Goal: Transaction & Acquisition: Purchase product/service

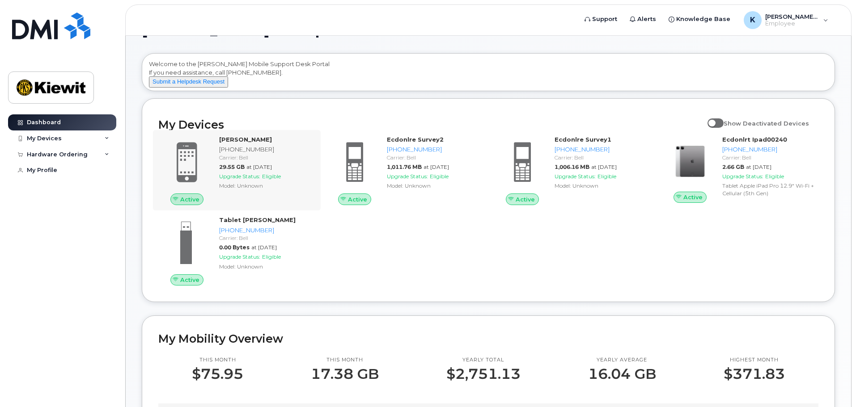
scroll to position [45, 0]
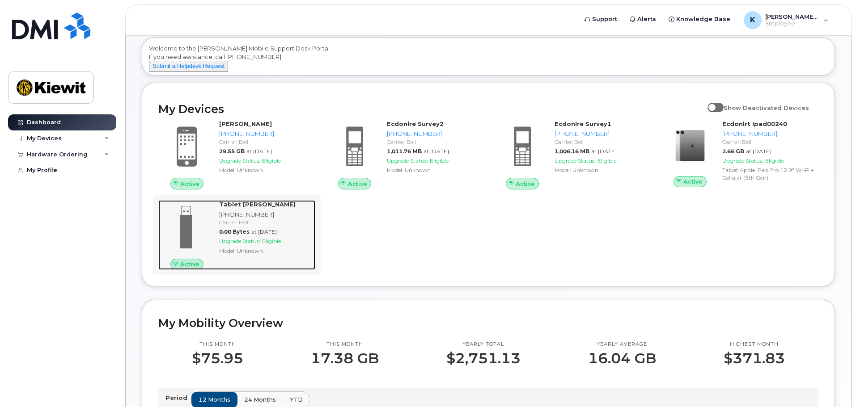
click at [191, 269] on span "Active" at bounding box center [189, 264] width 19 height 8
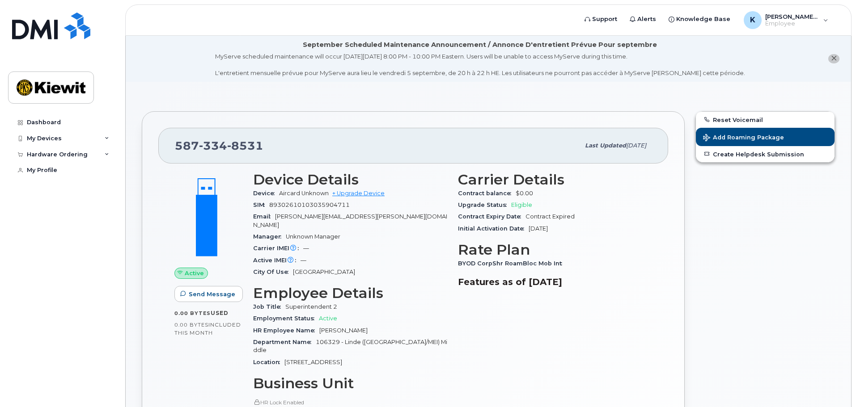
scroll to position [313, 0]
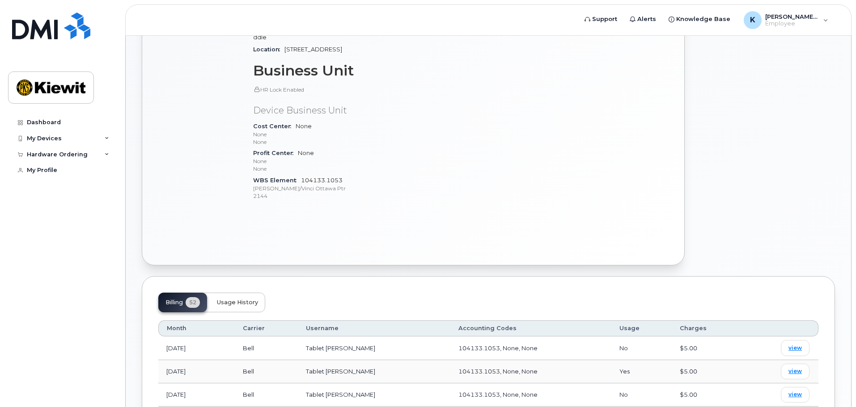
click at [215, 293] on button "Usage History" at bounding box center [237, 303] width 55 height 20
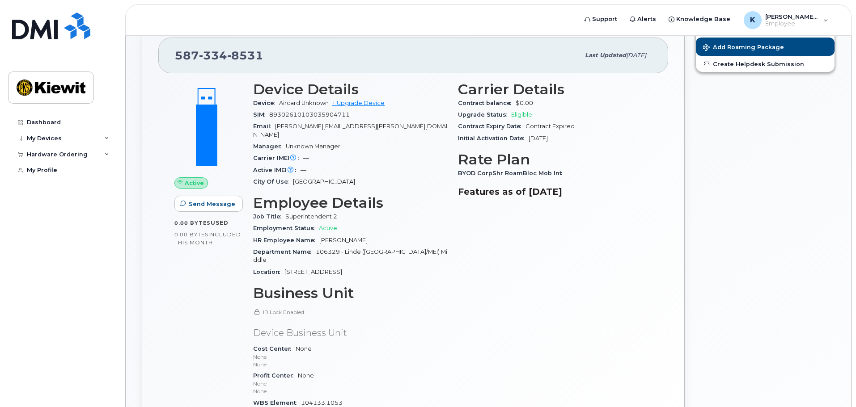
scroll to position [0, 0]
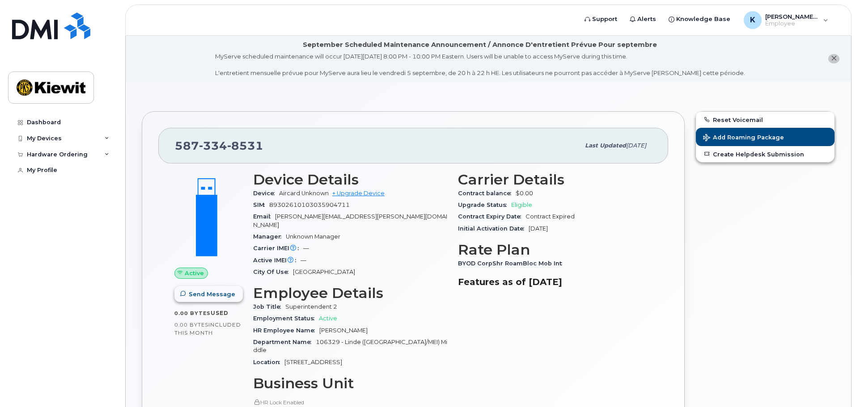
click at [202, 294] on span "Send Message" at bounding box center [212, 294] width 46 height 8
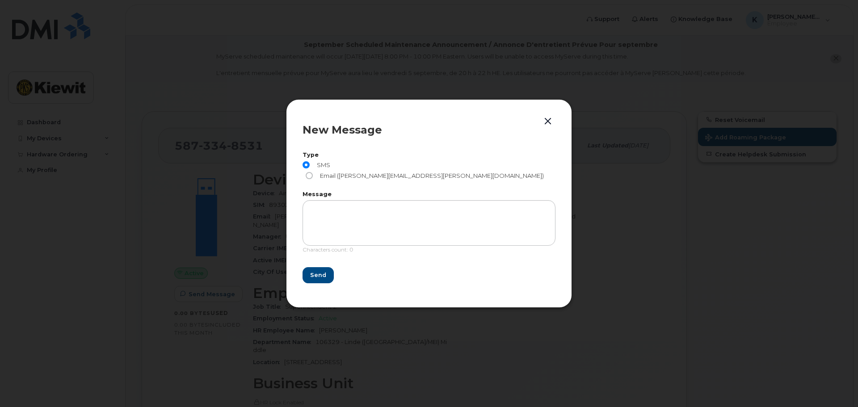
click at [553, 128] on button "button" at bounding box center [547, 121] width 13 height 13
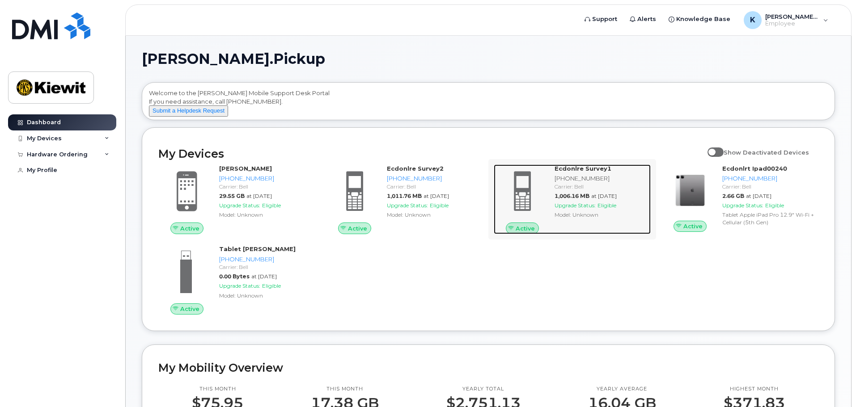
click at [561, 219] on div "Model: Unknown" at bounding box center [600, 215] width 93 height 8
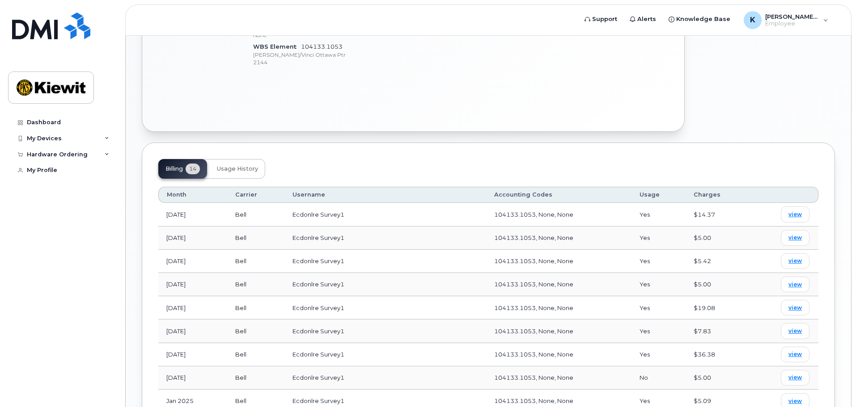
scroll to position [447, 0]
click at [229, 165] on span "Usage History" at bounding box center [237, 168] width 41 height 7
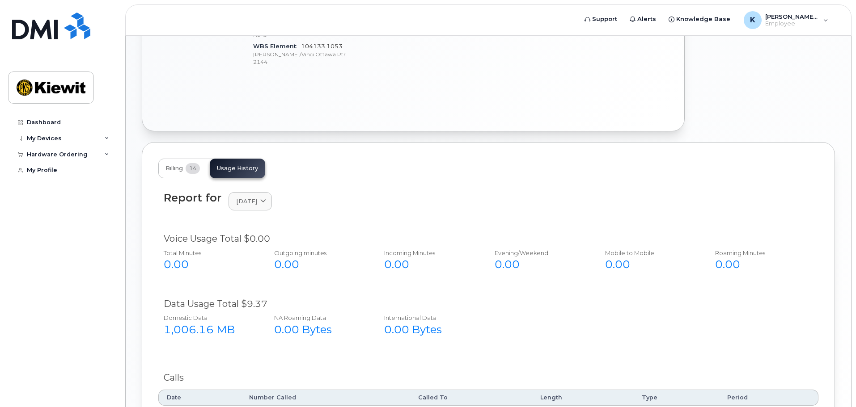
click at [279, 200] on div "Report for September 2025 2025 September August July June May April March Febru…" at bounding box center [488, 206] width 660 height 41
click at [257, 197] on span "[DATE]" at bounding box center [246, 201] width 21 height 8
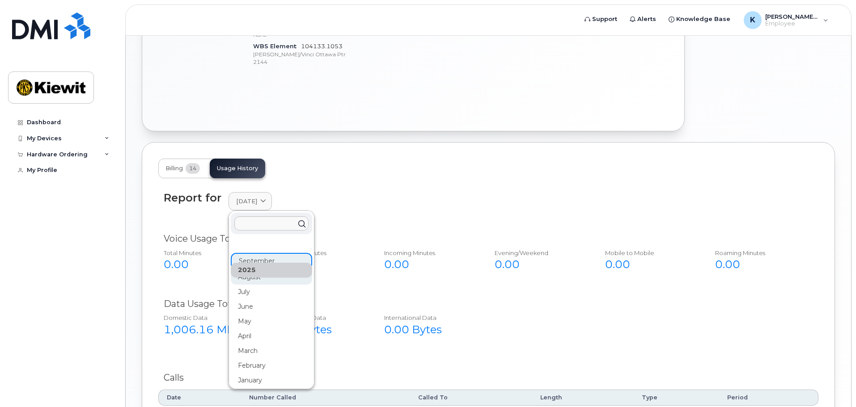
click at [253, 270] on div "August" at bounding box center [271, 277] width 81 height 15
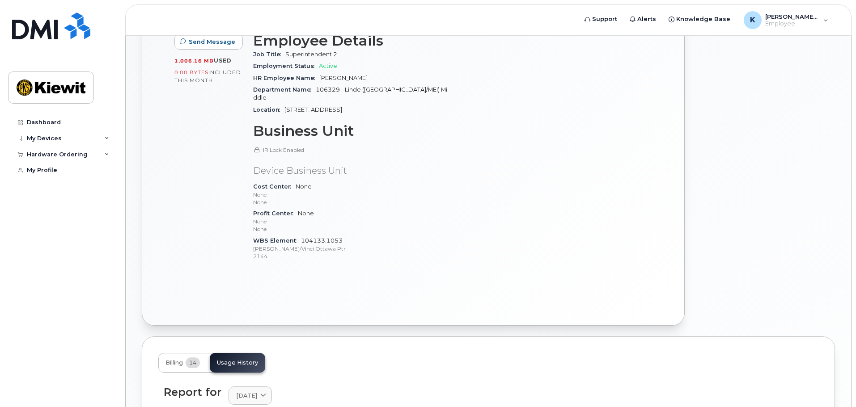
scroll to position [297, 0]
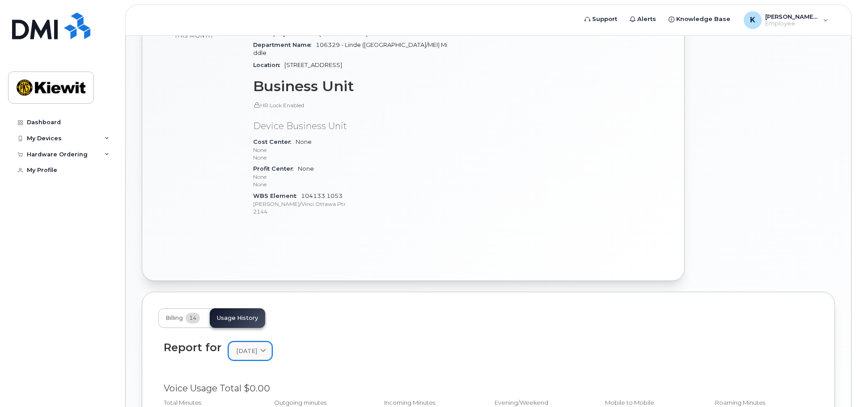
click at [257, 347] on span "August 2025" at bounding box center [246, 351] width 21 height 8
click at [253, 390] on div "July" at bounding box center [271, 397] width 81 height 15
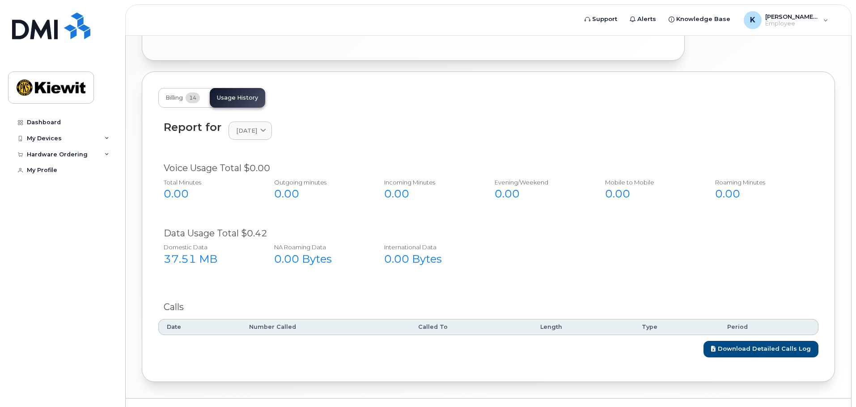
scroll to position [521, 0]
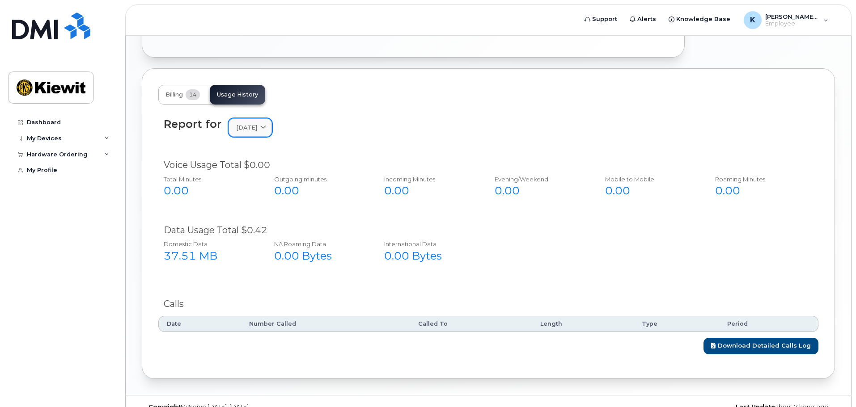
click at [266, 125] on icon at bounding box center [263, 128] width 6 height 6
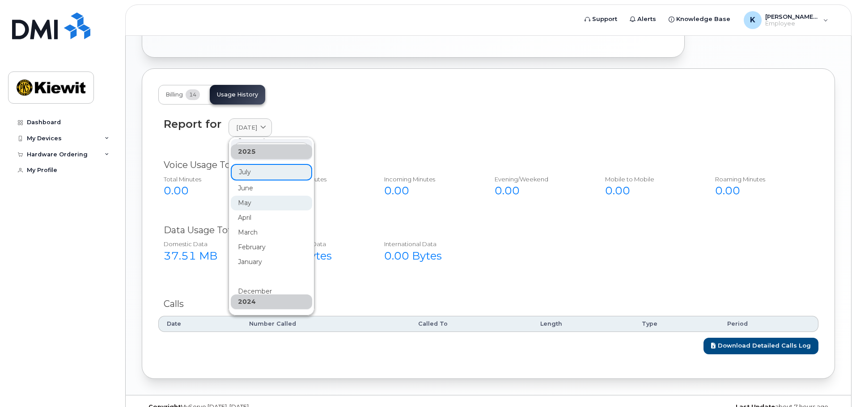
scroll to position [0, 0]
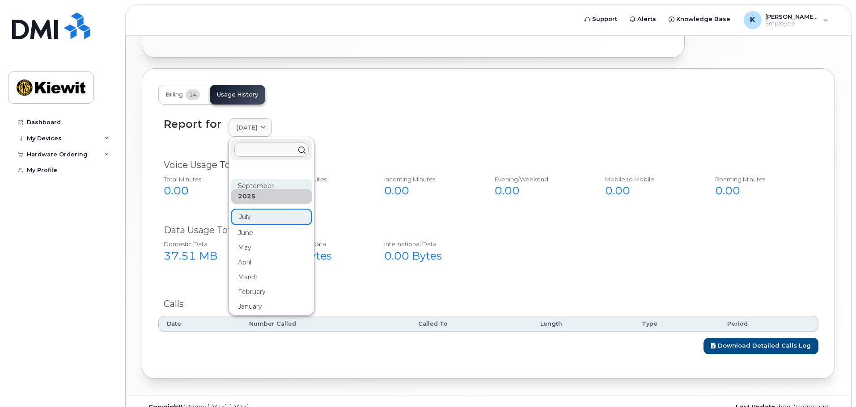
click at [253, 179] on div "September" at bounding box center [271, 186] width 81 height 15
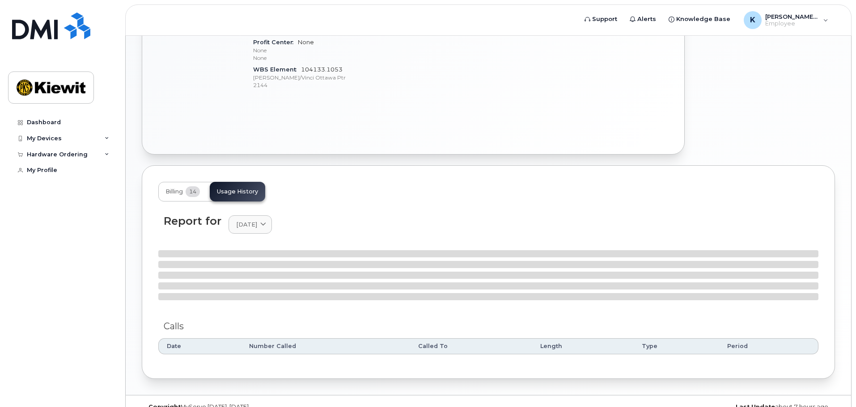
scroll to position [521, 0]
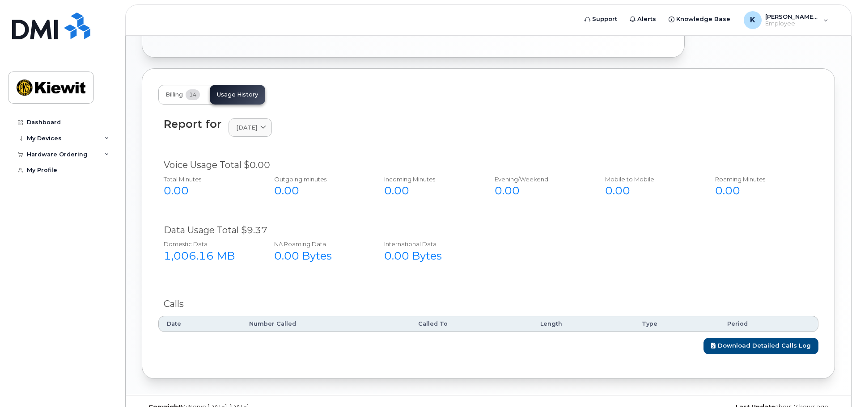
click at [287, 269] on div "Report for September 2025 2025 September August July June May April March Febru…" at bounding box center [488, 233] width 660 height 241
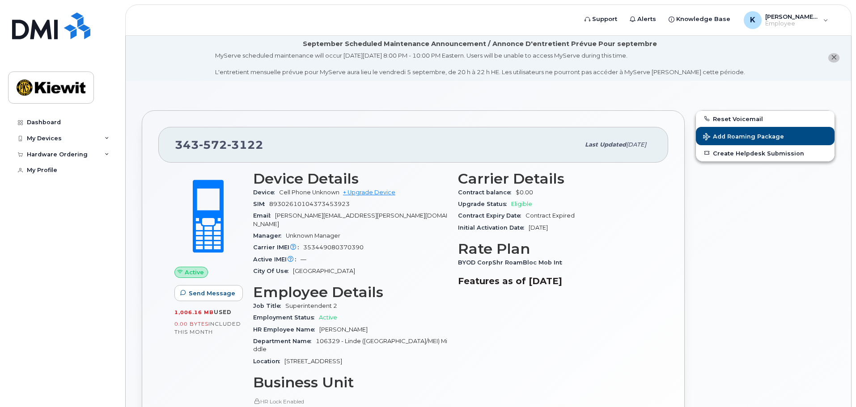
scroll to position [0, 0]
click at [38, 144] on div "My Devices" at bounding box center [62, 139] width 108 height 16
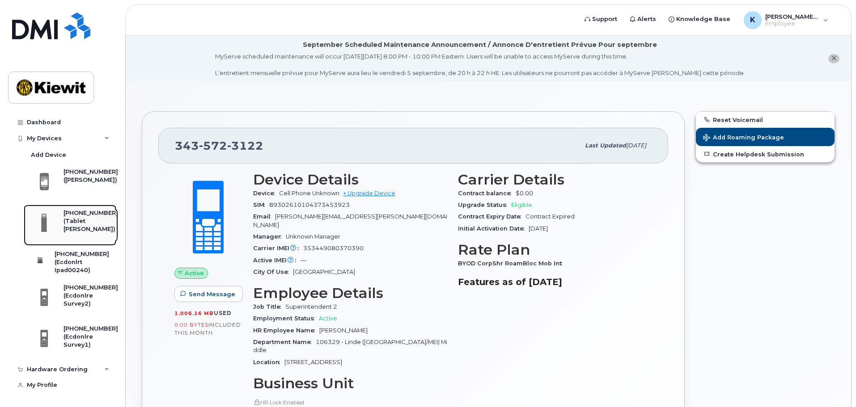
click at [75, 232] on div "(Tablet [PERSON_NAME])" at bounding box center [90, 225] width 55 height 17
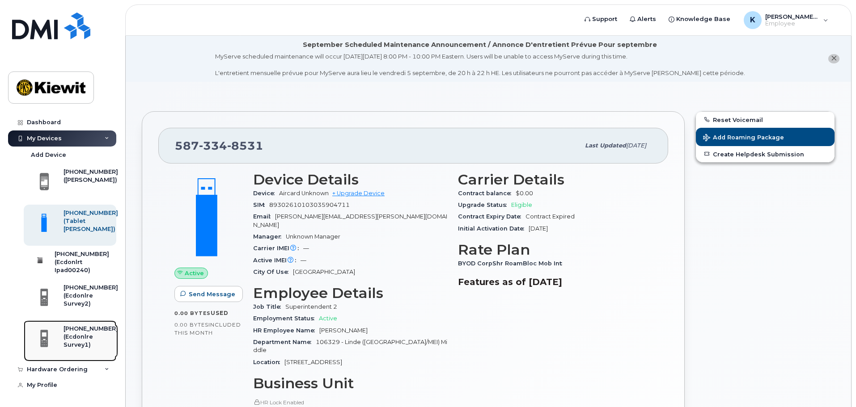
click at [74, 333] on div "[PHONE_NUMBER]" at bounding box center [90, 329] width 55 height 8
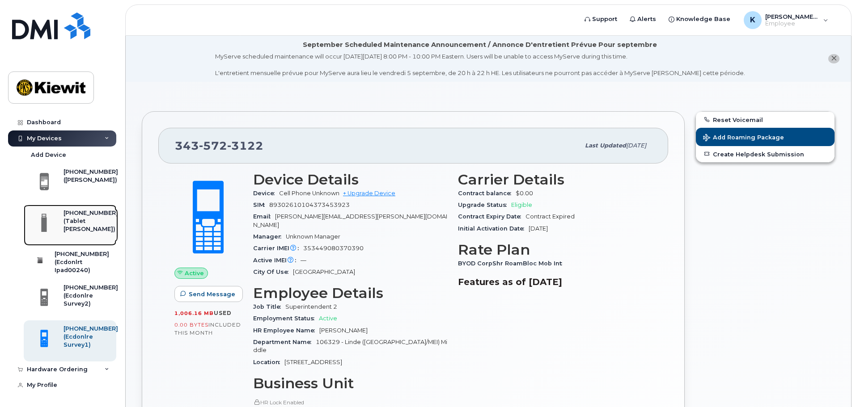
click at [75, 234] on div "(Tablet [PERSON_NAME])" at bounding box center [90, 225] width 55 height 17
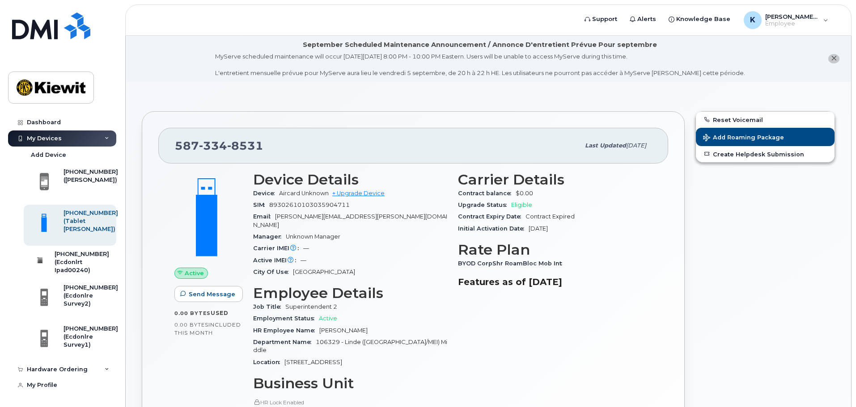
click at [67, 132] on div "My Devices" at bounding box center [62, 139] width 108 height 16
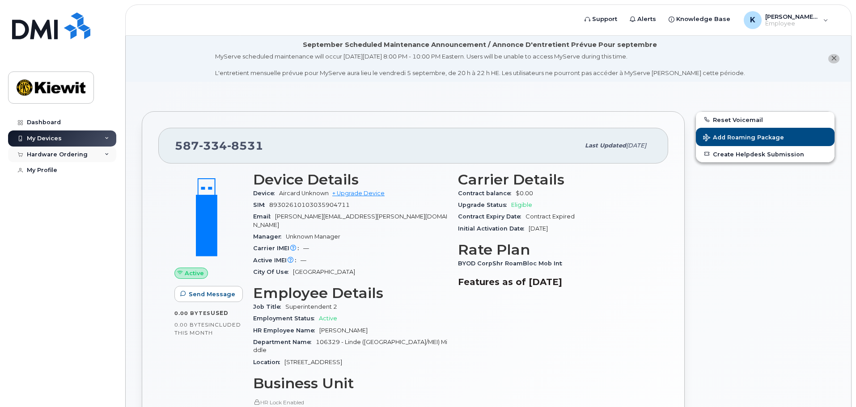
click at [44, 159] on div "Hardware Ordering" at bounding box center [62, 155] width 108 height 16
click at [59, 171] on div "New Order" at bounding box center [48, 171] width 34 height 8
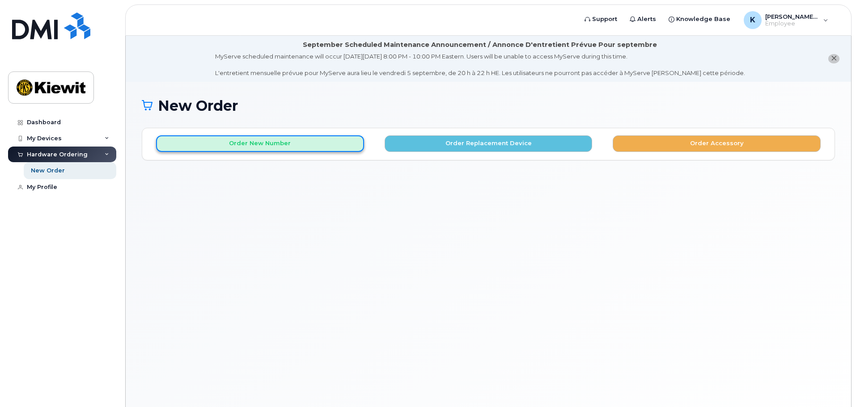
click at [301, 142] on button "Order New Number" at bounding box center [260, 143] width 208 height 17
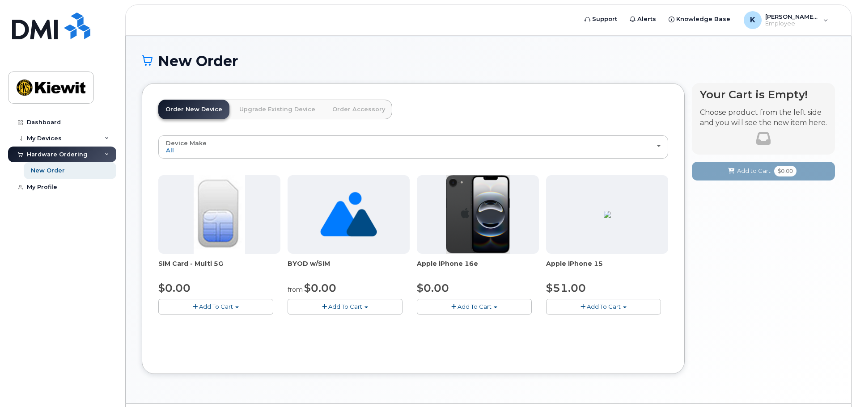
scroll to position [70, 0]
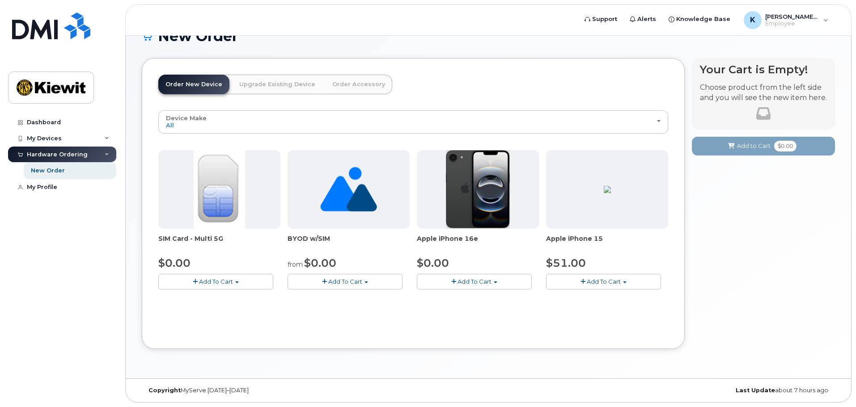
click at [472, 286] on button "Add To Cart" at bounding box center [474, 282] width 115 height 16
click at [573, 279] on button "Add To Cart" at bounding box center [603, 282] width 115 height 16
click at [488, 321] on div "Device Make All iPhone Unknown All iPhone Unknown SIM Card - Multi 5G $0.00 Add…" at bounding box center [413, 221] width 510 height 223
click at [461, 283] on span "Add To Cart" at bounding box center [474, 281] width 34 height 7
click at [472, 225] on img at bounding box center [478, 189] width 64 height 79
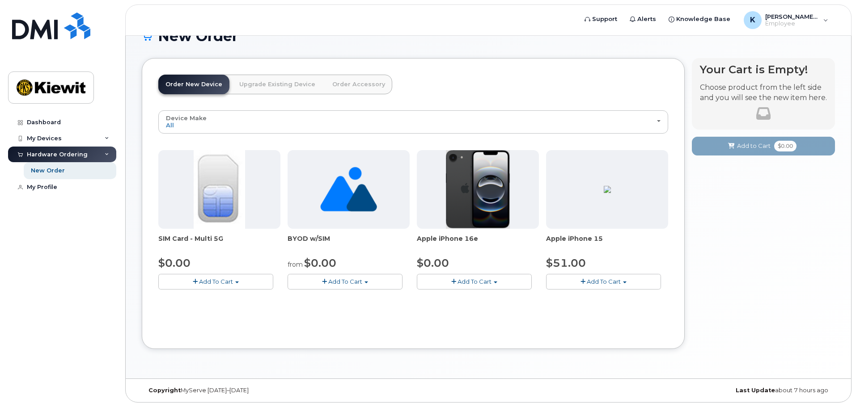
click at [457, 276] on button "Add To Cart" at bounding box center [474, 282] width 115 height 16
click at [455, 282] on span "button" at bounding box center [453, 282] width 5 height 6
click at [452, 300] on link "$0.00 - 3 Year Activation (128GB)" at bounding box center [476, 298] width 115 height 11
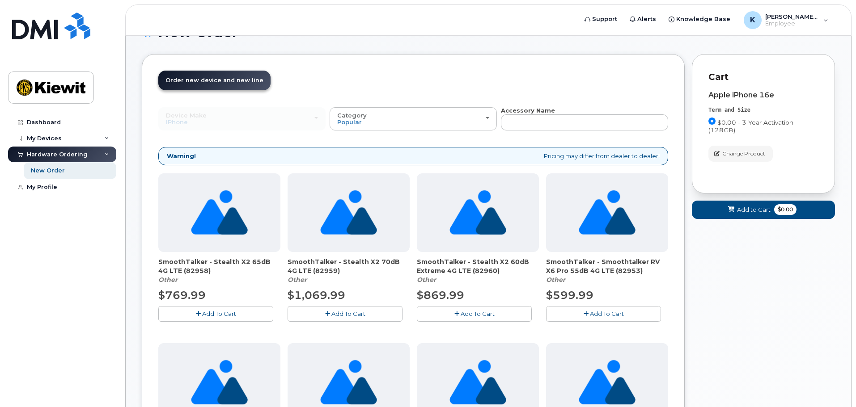
scroll to position [0, 0]
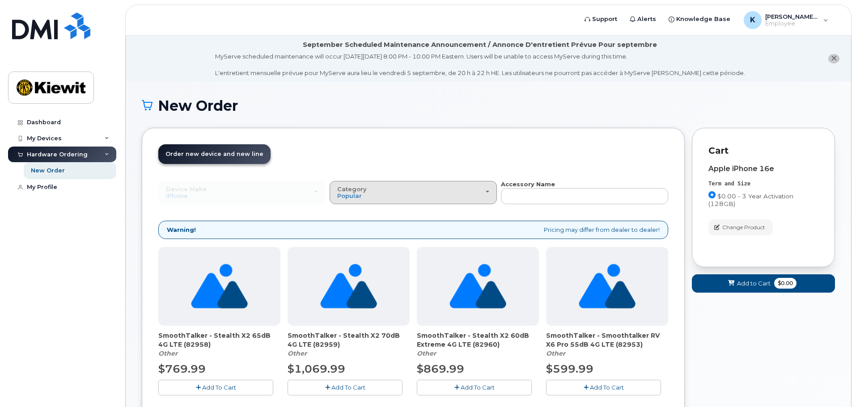
click at [472, 195] on div "Category Popular" at bounding box center [413, 193] width 152 height 14
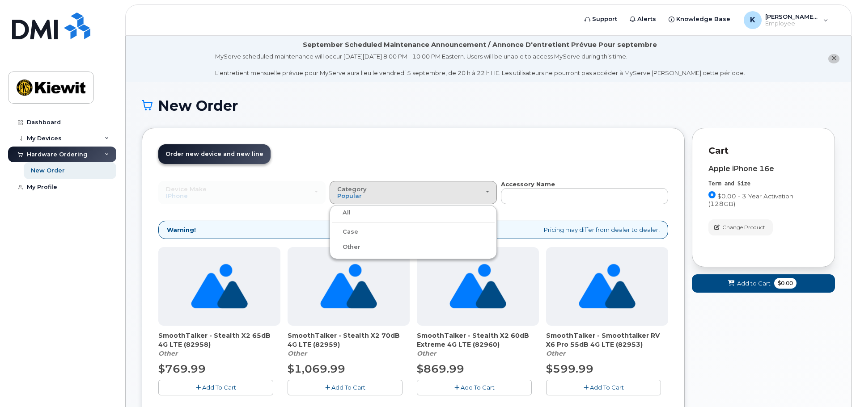
click at [413, 240] on ul "All Case Other" at bounding box center [412, 232] width 167 height 54
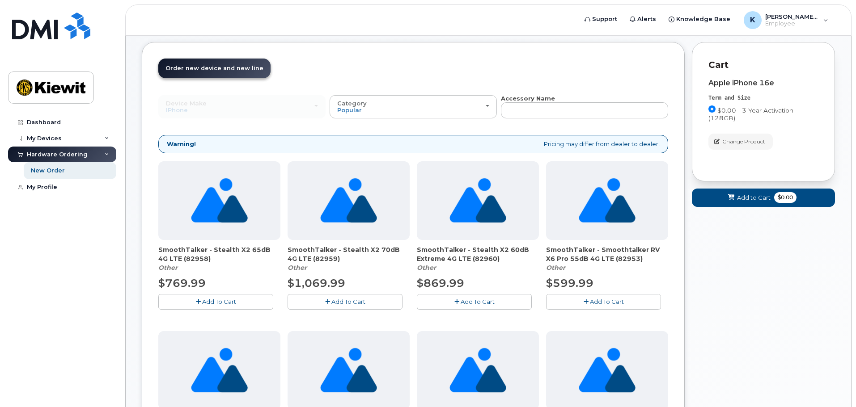
scroll to position [89, 0]
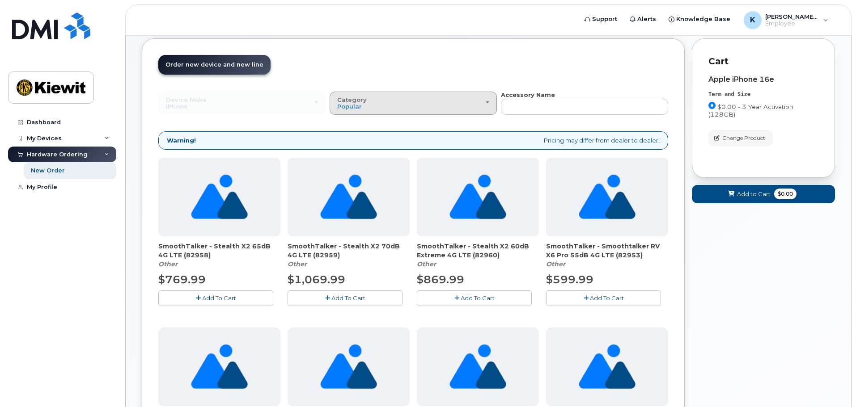
click at [448, 100] on div "Category Popular" at bounding box center [413, 104] width 152 height 14
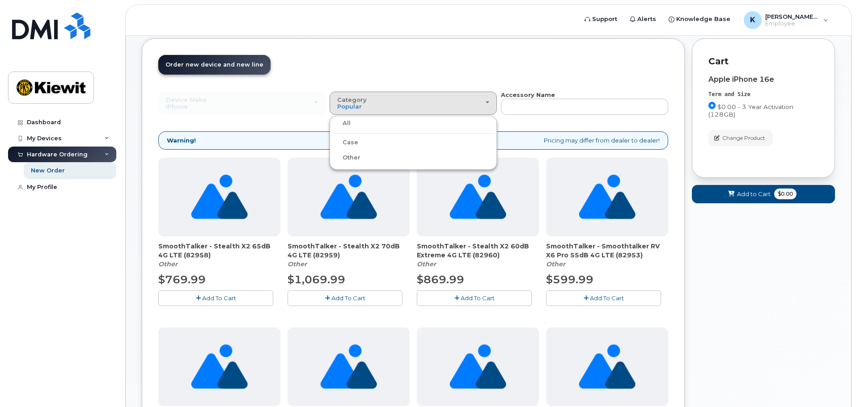
click at [348, 141] on label "Case" at bounding box center [345, 142] width 26 height 11
click at [0, 0] on input "Case" at bounding box center [0, 0] width 0 height 0
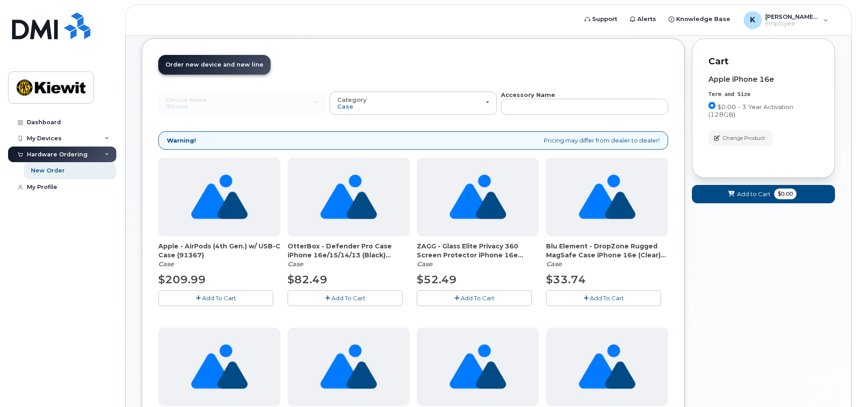
click at [343, 295] on span "Add To Cart" at bounding box center [348, 298] width 34 height 7
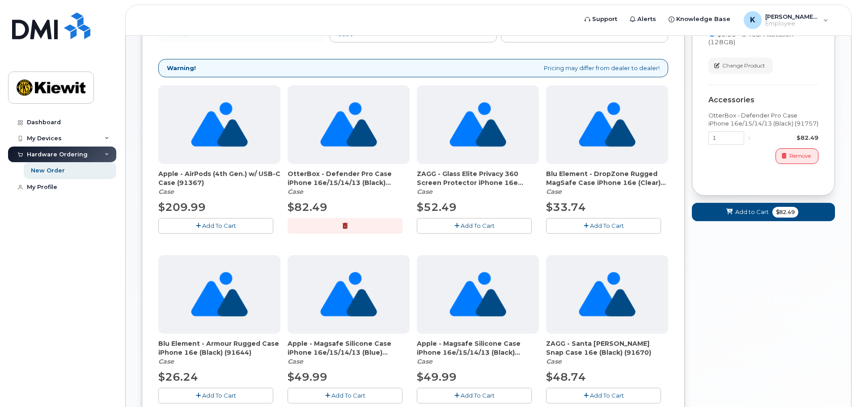
scroll to position [45, 0]
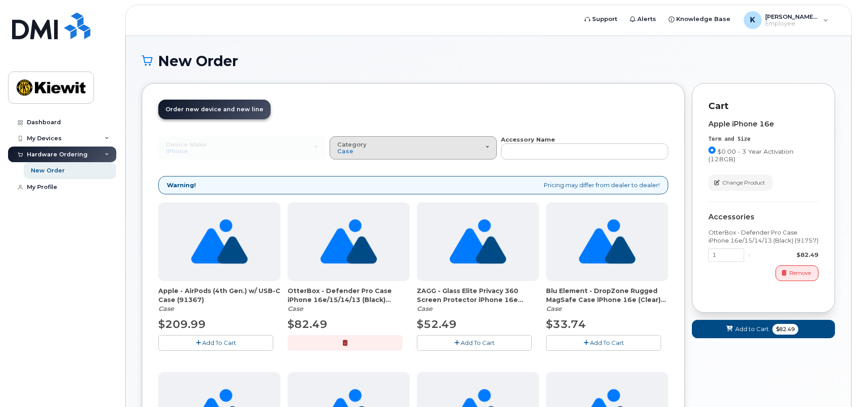
click at [434, 141] on div "Category Case" at bounding box center [413, 148] width 152 height 14
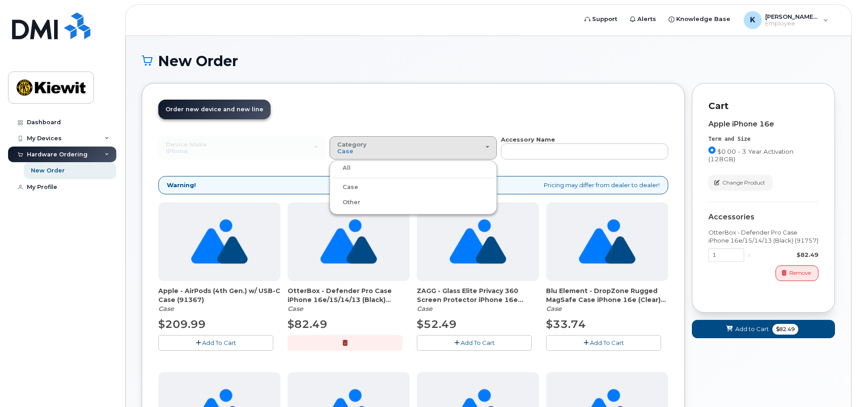
click at [363, 169] on div "All" at bounding box center [413, 168] width 163 height 11
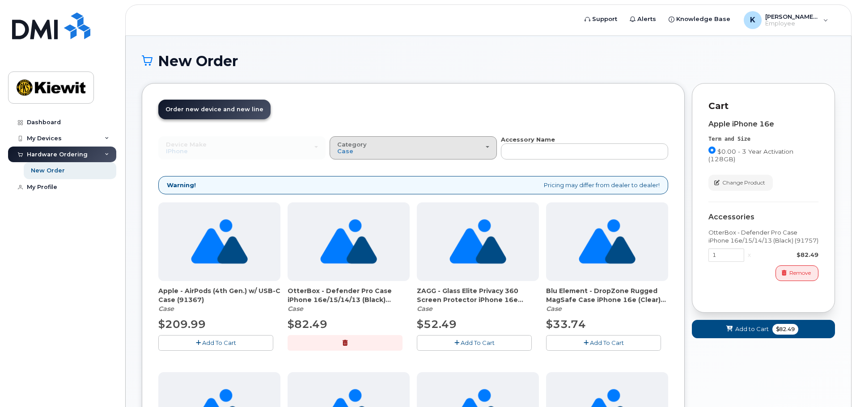
click at [405, 157] on button "Category Case" at bounding box center [412, 147] width 167 height 23
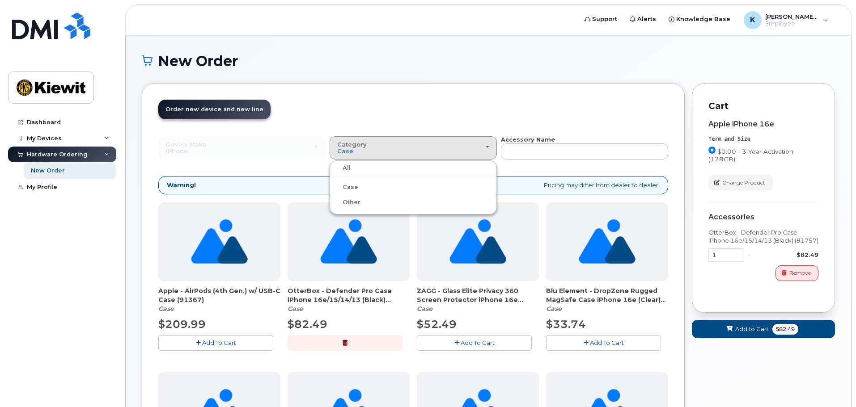
click at [346, 172] on label "All" at bounding box center [341, 168] width 19 height 11
click at [0, 0] on input "All" at bounding box center [0, 0] width 0 height 0
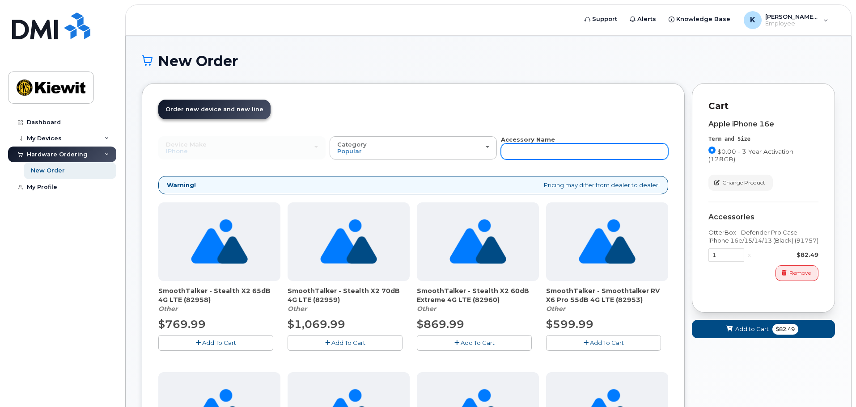
click at [525, 151] on input "text" at bounding box center [584, 152] width 167 height 16
type input "block"
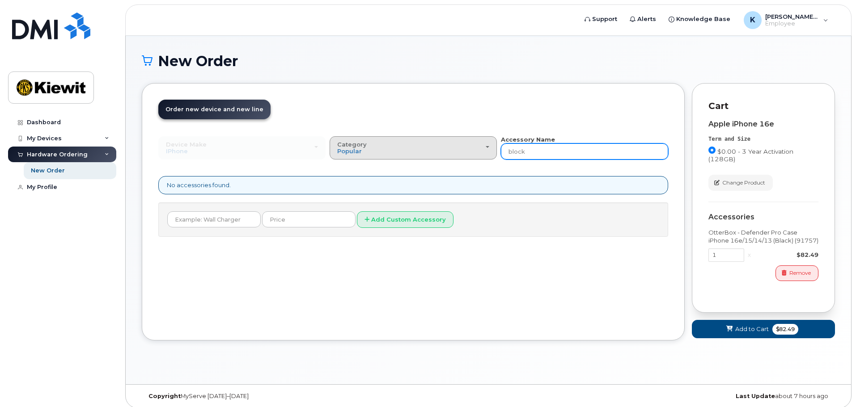
drag, startPoint x: 541, startPoint y: 151, endPoint x: 458, endPoint y: 152, distance: 83.6
click at [458, 152] on div "Device Make All Android Cell Phone HUB iPhone Modem Tablet All Android Cell Pho…" at bounding box center [413, 147] width 510 height 25
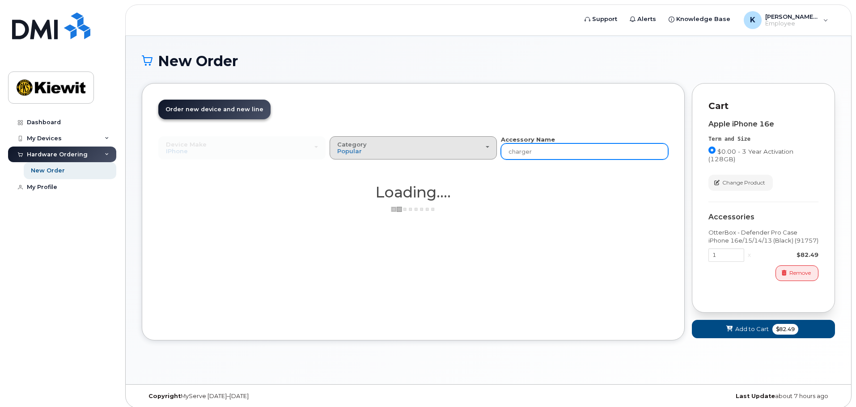
type input "charger"
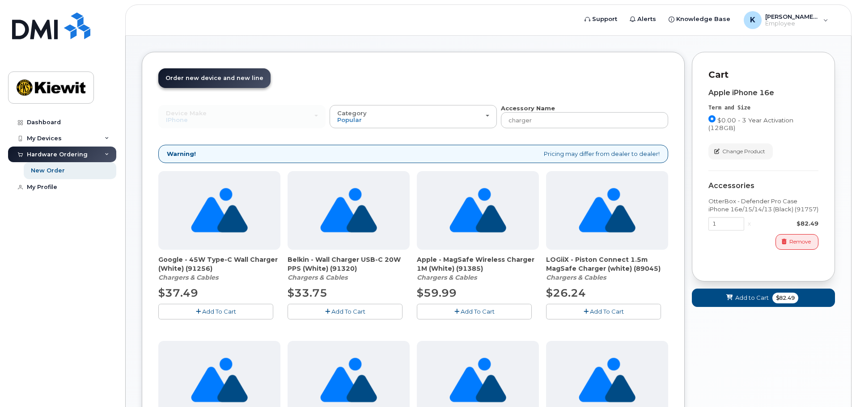
scroll to position [89, 0]
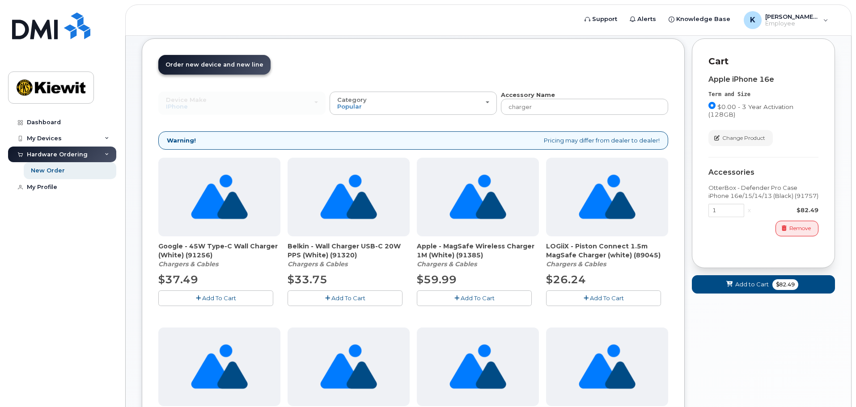
click at [199, 300] on icon "button" at bounding box center [198, 299] width 5 height 6
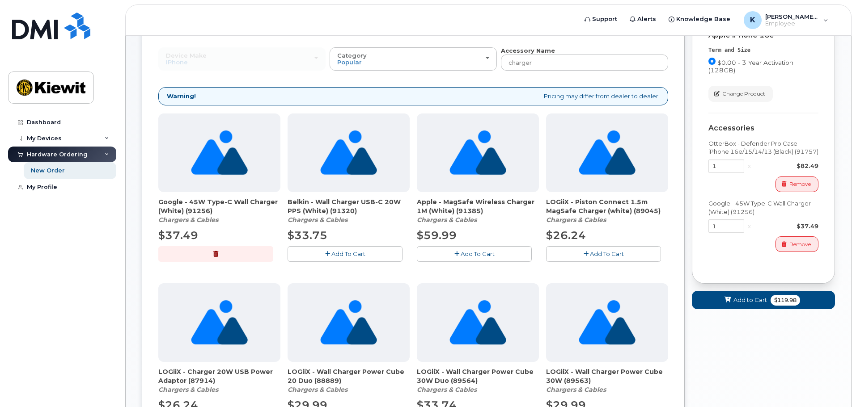
scroll to position [134, 0]
click at [746, 297] on span "Add to Cart" at bounding box center [750, 300] width 34 height 8
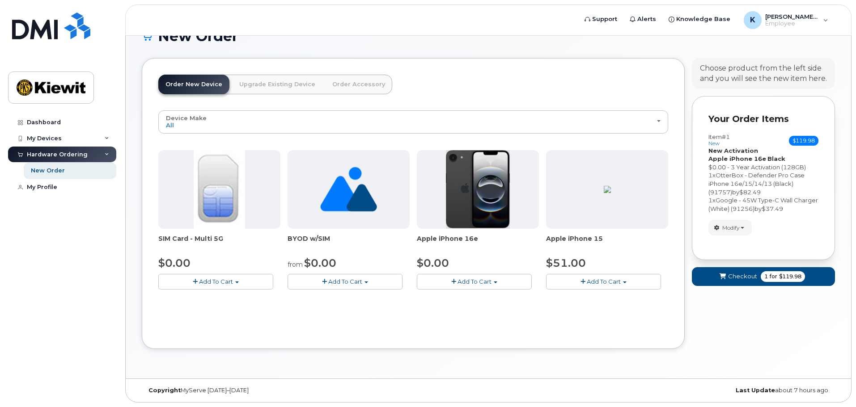
click at [279, 88] on link "Upgrade Existing Device" at bounding box center [277, 85] width 90 height 20
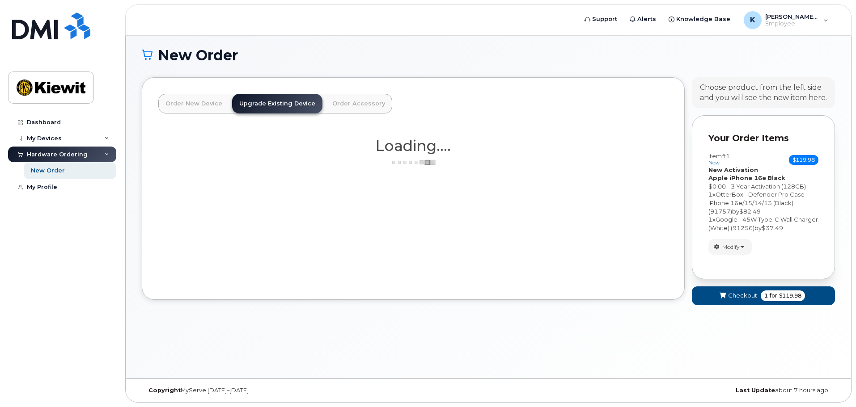
click at [365, 104] on link "Order Accessory" at bounding box center [358, 104] width 67 height 20
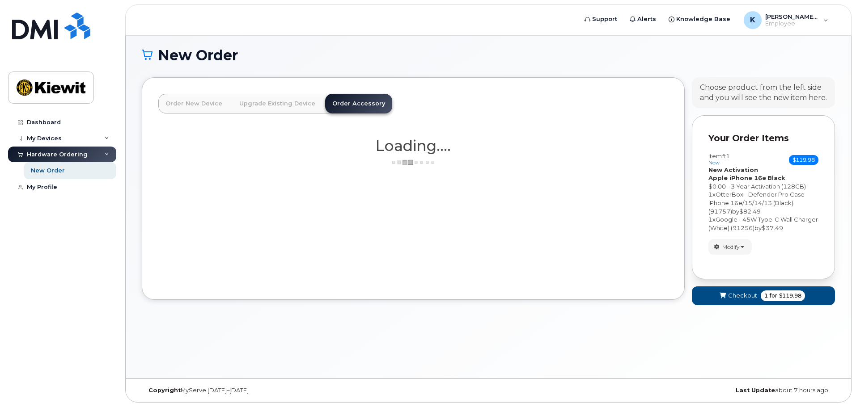
click at [194, 107] on link "Order New Device" at bounding box center [193, 104] width 71 height 20
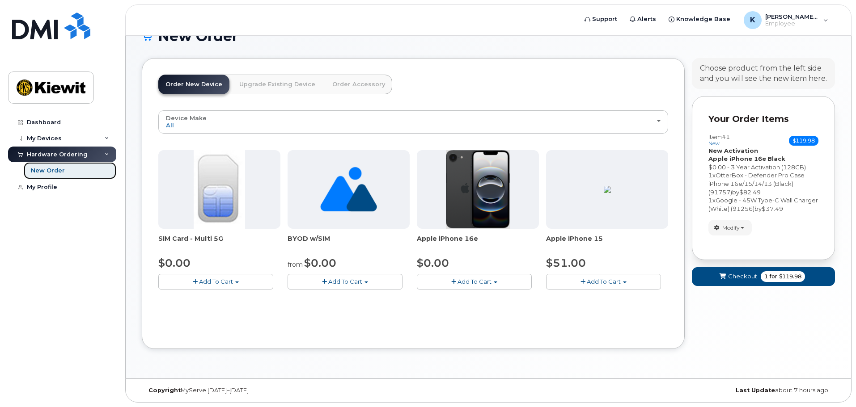
click at [45, 169] on div "New Order" at bounding box center [48, 171] width 34 height 8
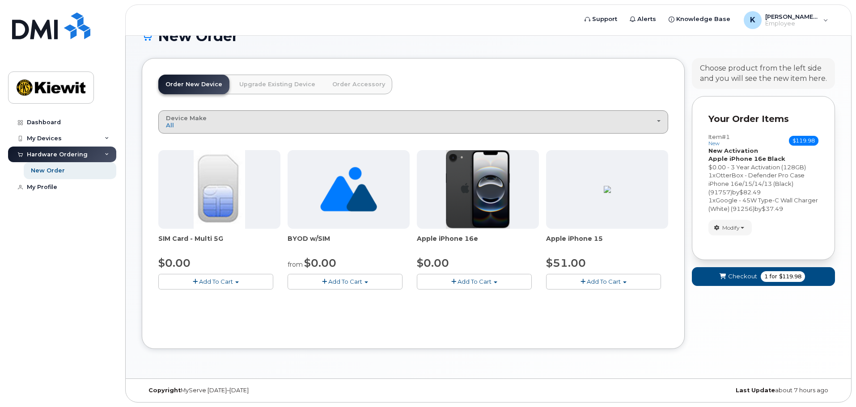
click at [235, 124] on div "Device Make All iPhone Unknown" at bounding box center [413, 122] width 494 height 14
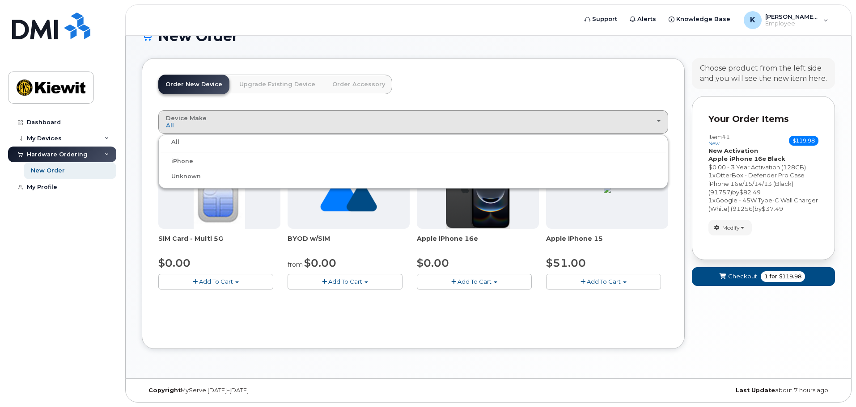
click at [207, 143] on div "All" at bounding box center [412, 142] width 505 height 11
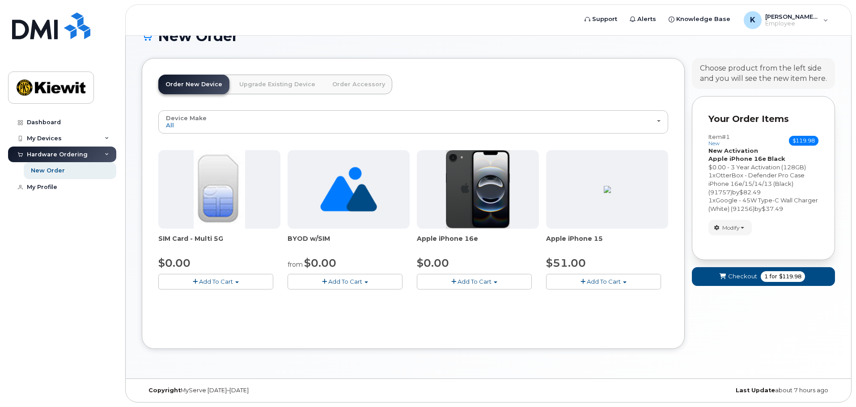
click at [747, 143] on div "Item #1 new $119.98" at bounding box center [763, 140] width 110 height 13
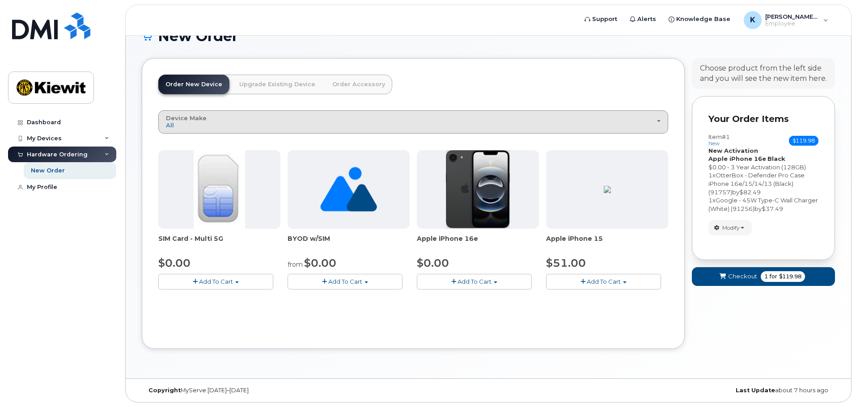
click at [304, 119] on div "Device Make All iPhone Unknown" at bounding box center [413, 122] width 494 height 14
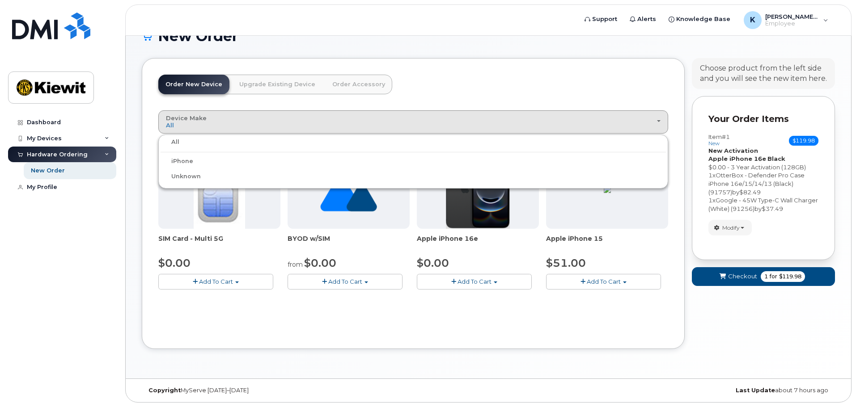
click at [186, 143] on div "All" at bounding box center [412, 142] width 505 height 11
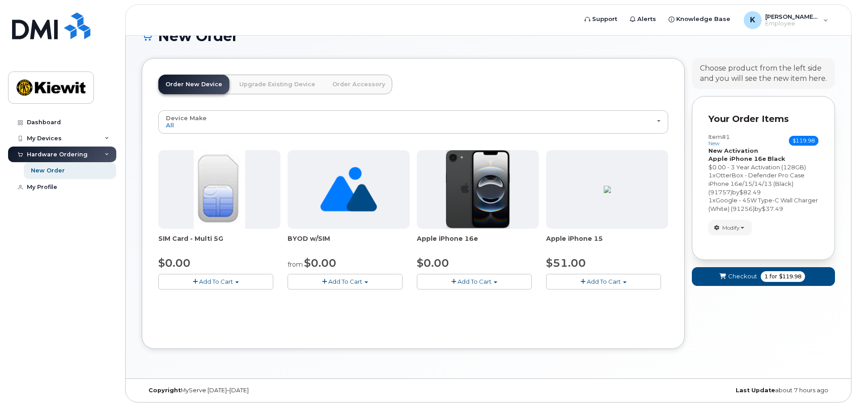
click at [215, 225] on img at bounding box center [219, 189] width 51 height 79
click at [207, 279] on span "Add To Cart" at bounding box center [216, 281] width 34 height 7
click at [205, 322] on div "Device Make All iPhone Unknown All iPhone Unknown SIM Card - Multi 5G $0.00 Add…" at bounding box center [413, 221] width 510 height 223
click at [211, 290] on button "Add To Cart" at bounding box center [215, 282] width 115 height 16
click at [210, 310] on div "Device Make All iPhone Unknown All iPhone Unknown SIM Card - Multi 5G $0.00 Add…" at bounding box center [413, 221] width 510 height 223
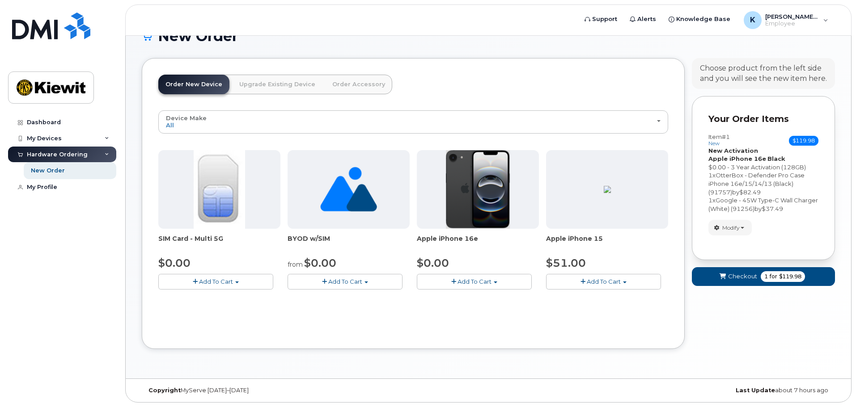
click at [208, 282] on span "Add To Cart" at bounding box center [216, 281] width 34 height 7
click at [207, 292] on ul "$0.00 - New Activation" at bounding box center [202, 299] width 89 height 16
click at [194, 283] on span "button" at bounding box center [195, 282] width 5 height 6
click at [194, 300] on link "$0.00 - New Activation" at bounding box center [202, 298] width 85 height 11
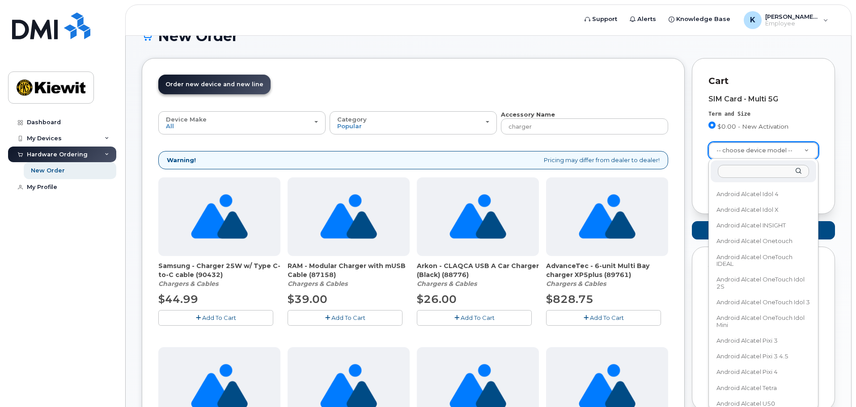
scroll to position [3264, 0]
drag, startPoint x: 814, startPoint y: 202, endPoint x: 804, endPoint y: 358, distance: 156.4
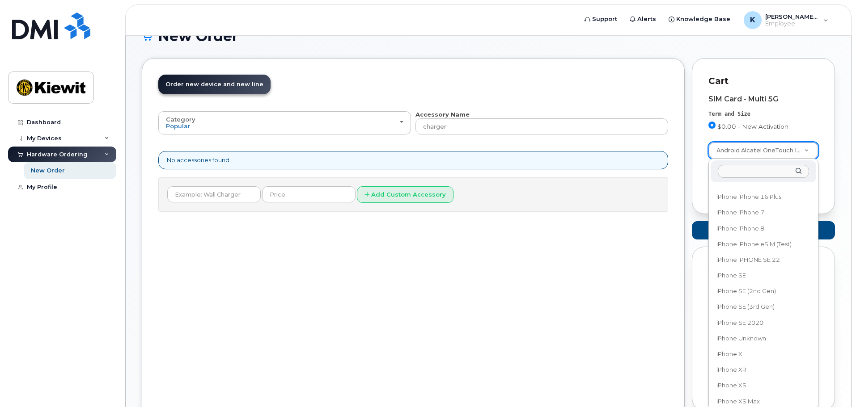
scroll to position [33189, 0]
select select "3304"
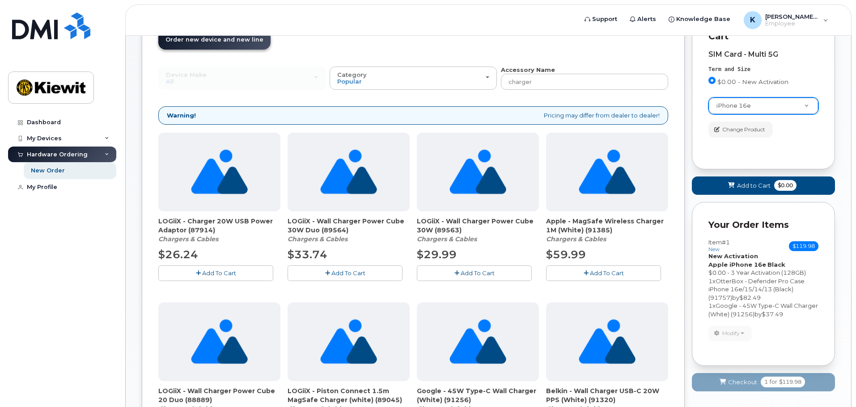
scroll to position [0, 0]
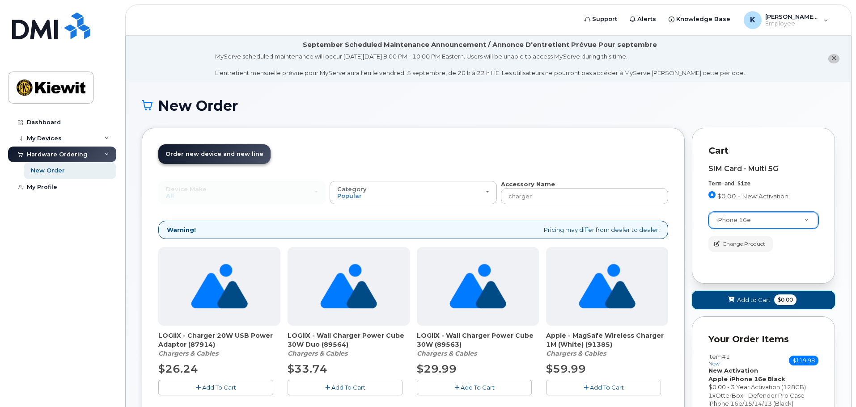
click at [750, 303] on span "Add to Cart" at bounding box center [754, 300] width 34 height 8
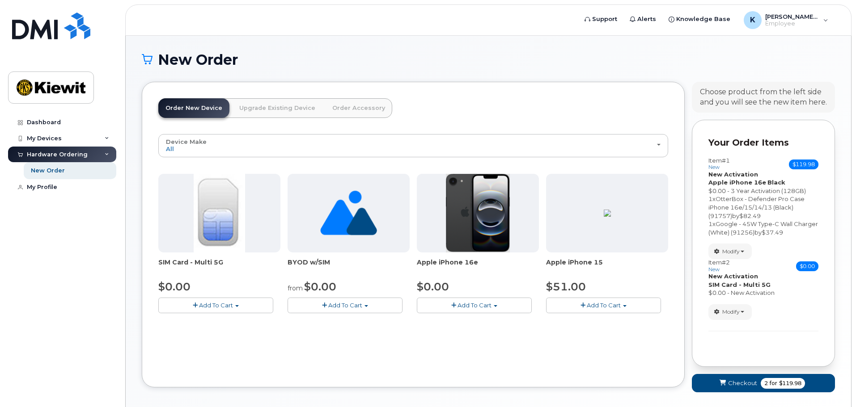
scroll to position [84, 0]
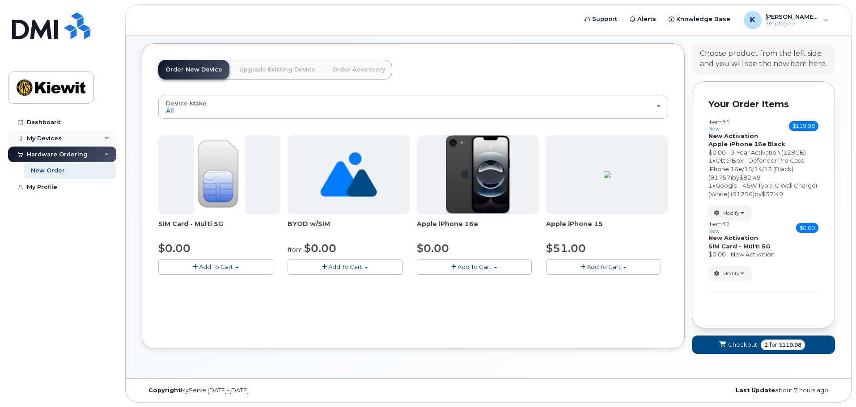
click at [110, 136] on div "My Devices" at bounding box center [62, 139] width 108 height 16
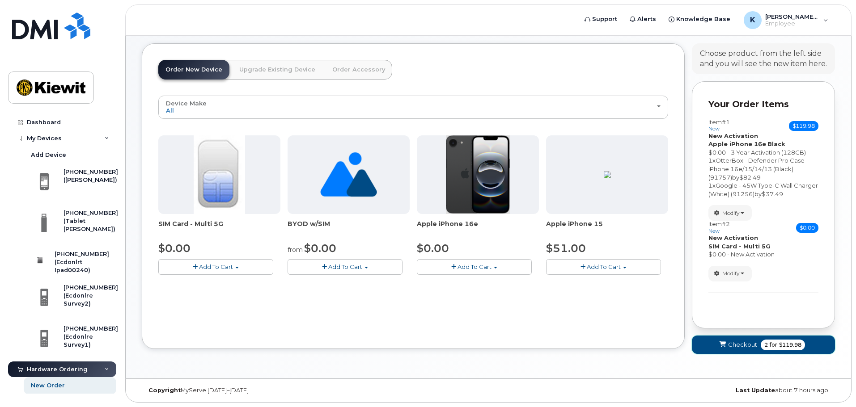
click at [737, 344] on span "Checkout" at bounding box center [742, 345] width 29 height 8
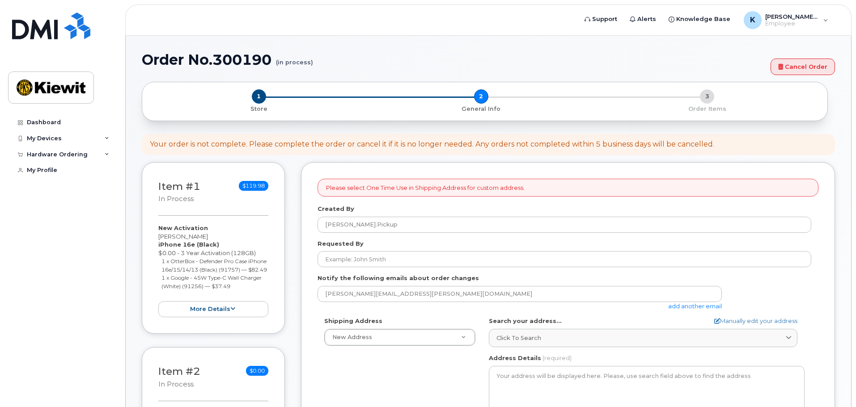
select select
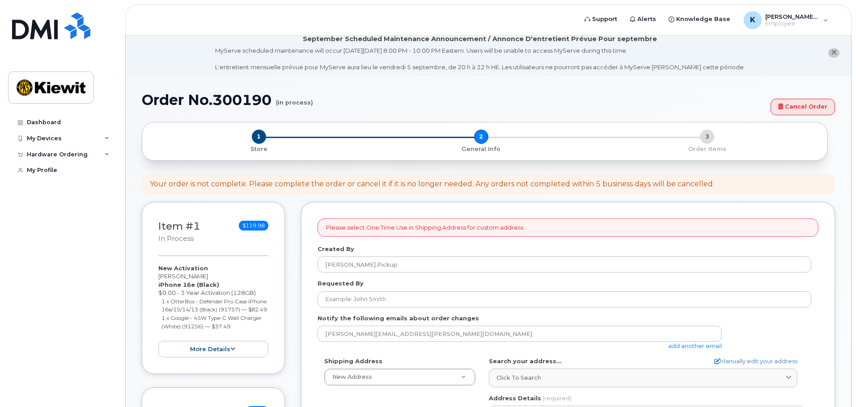
scroll to position [89, 0]
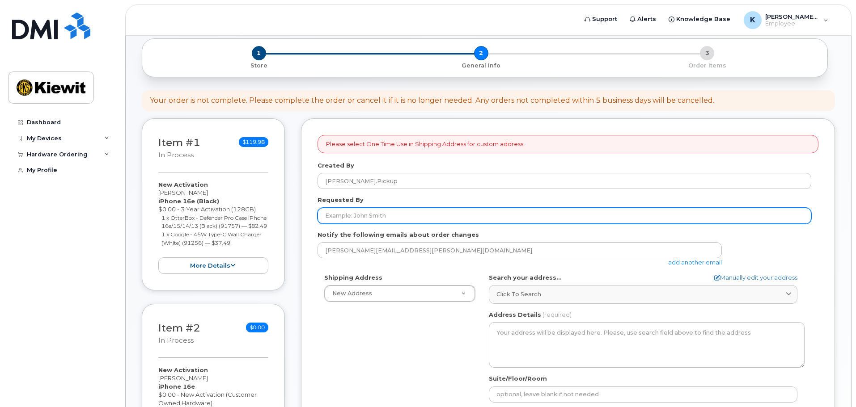
click at [369, 221] on input "Requested By" at bounding box center [564, 216] width 494 height 16
type input "[PERSON_NAME]"
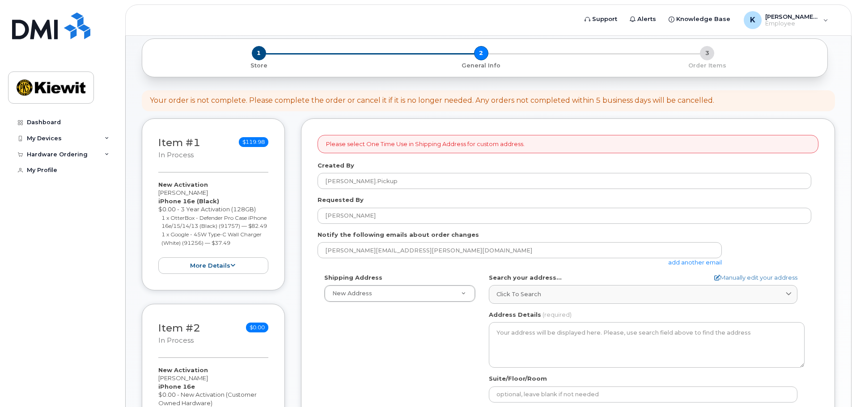
click at [407, 320] on div "Shipping Address New Address New Address Beaver Marine Limited Cahill-Ganotec, …" at bounding box center [564, 376] width 494 height 205
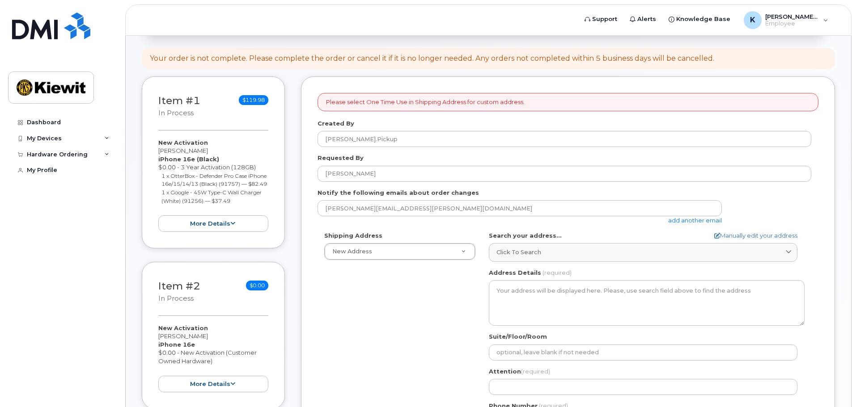
scroll to position [179, 0]
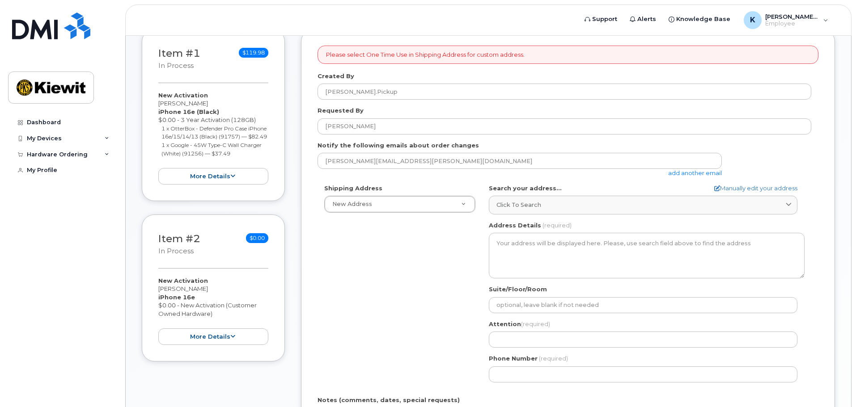
click at [416, 242] on div "Shipping Address New Address New Address Beaver Marine Limited Cahill-Ganotec, …" at bounding box center [564, 286] width 494 height 205
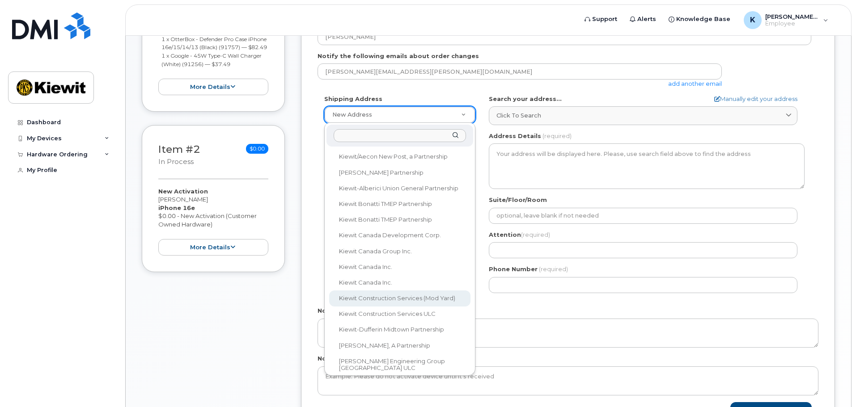
scroll to position [174, 0]
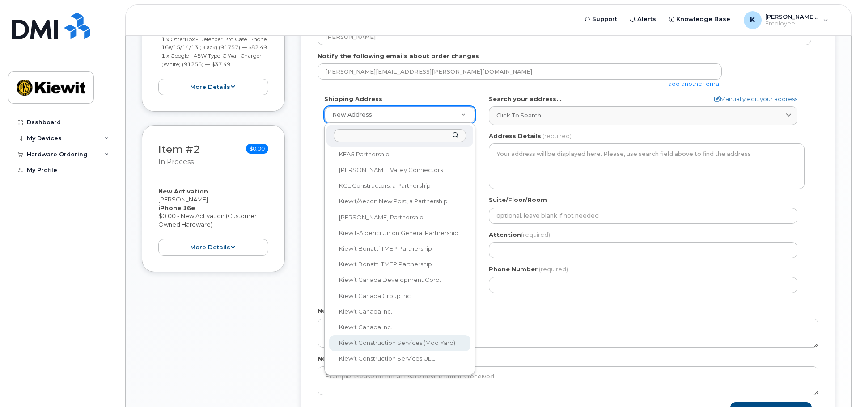
select select
type textarea "12250 33 St NE Edmonton Alberta T6S 1H6"
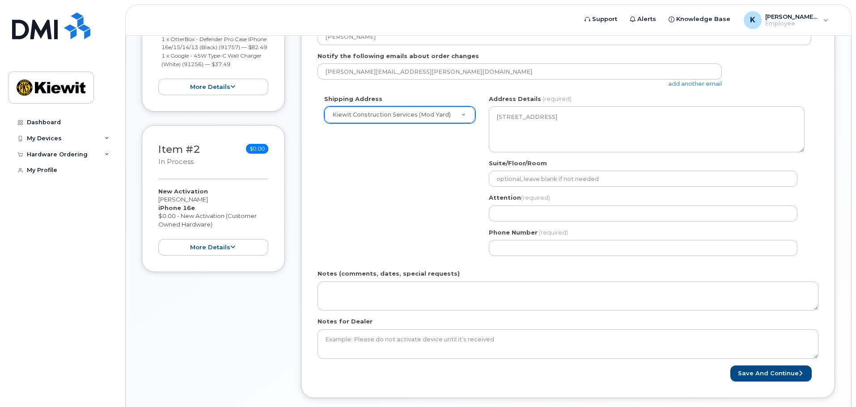
click at [456, 175] on div "Shipping Address Kiewit Construction Services (Mod Yard) New Address Beaver Mar…" at bounding box center [564, 179] width 494 height 168
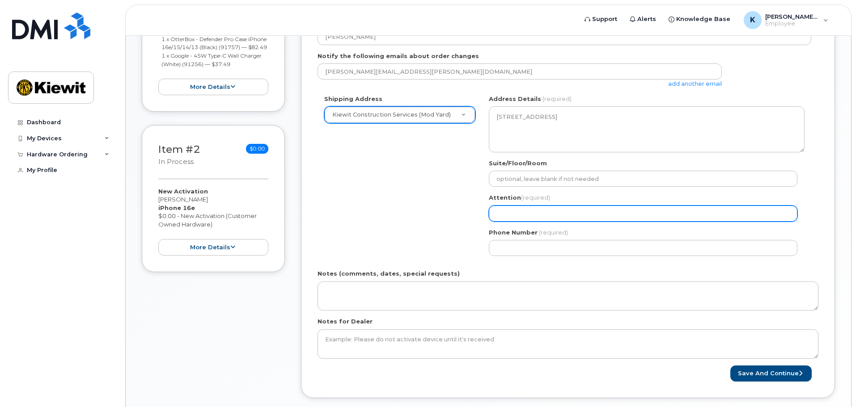
click at [511, 214] on input "Attention (required)" at bounding box center [643, 214] width 308 height 16
type input "[PERSON_NAME]"
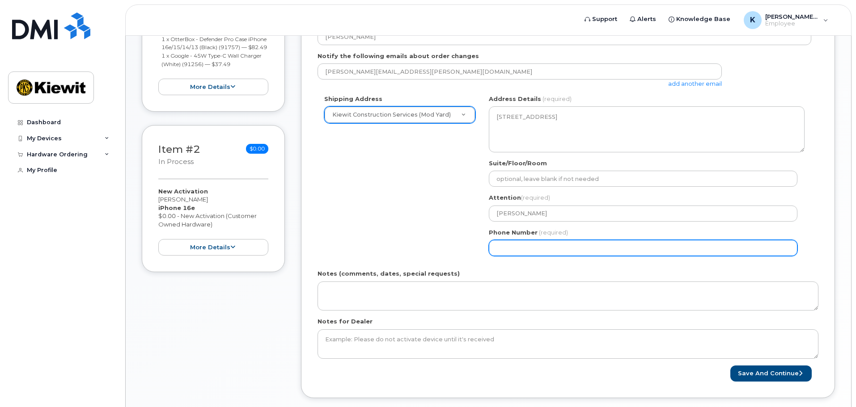
type input "7808381003"
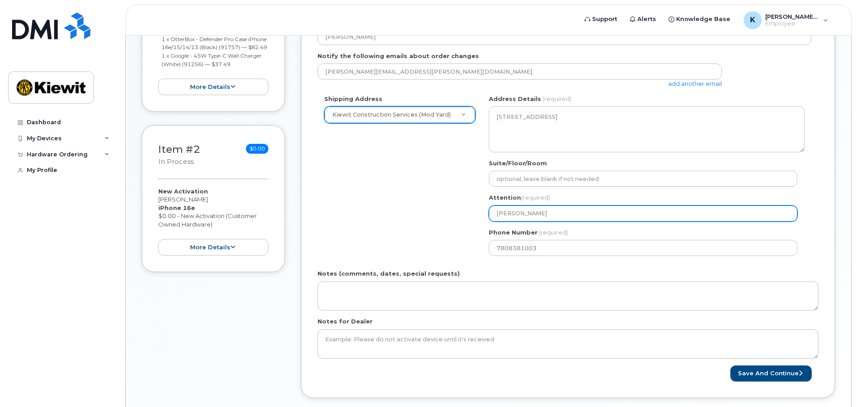
select select
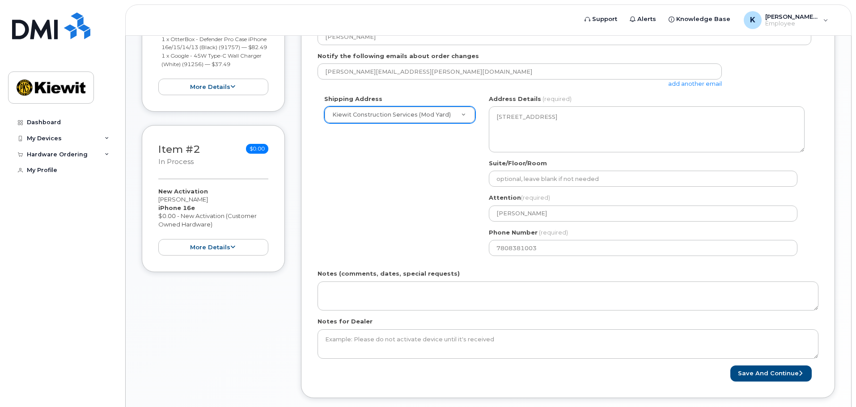
click at [428, 245] on div "Shipping Address Kiewit Construction Services (Mod Yard) New Address Beaver Mar…" at bounding box center [564, 179] width 494 height 168
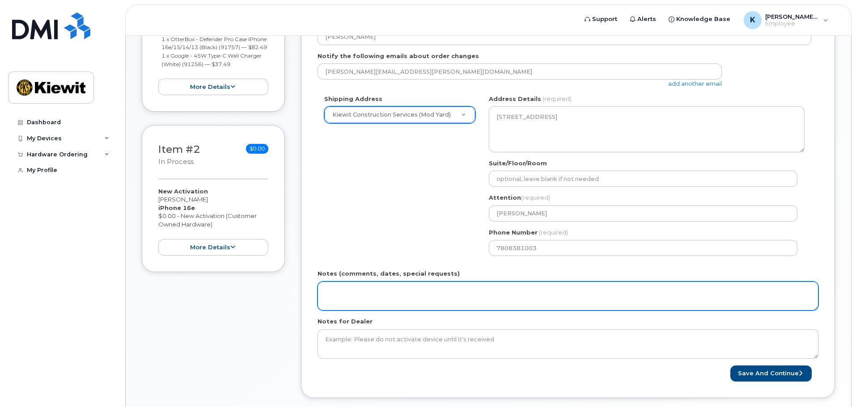
click at [400, 295] on textarea "Notes (comments, dates, special requests)" at bounding box center [567, 297] width 501 height 30
type textarea "V"
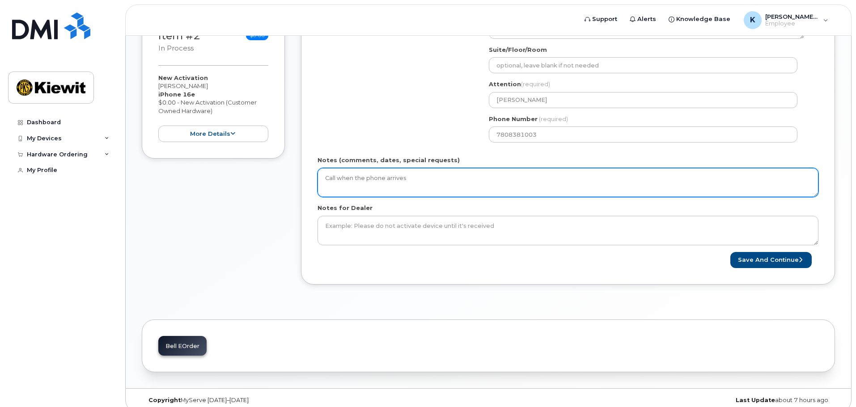
scroll to position [392, 0]
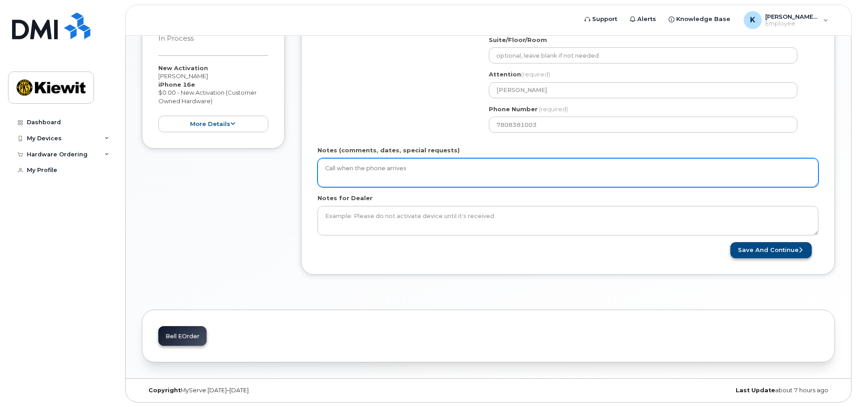
type textarea "Call when the phone arrives"
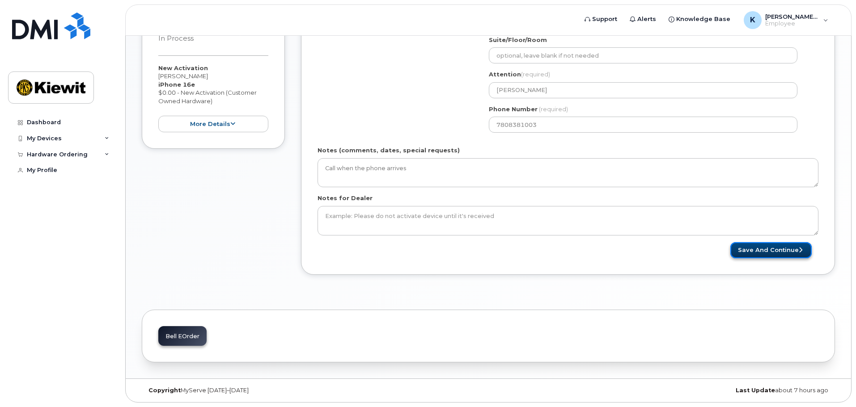
click at [797, 247] on button "Save and Continue" at bounding box center [770, 250] width 81 height 17
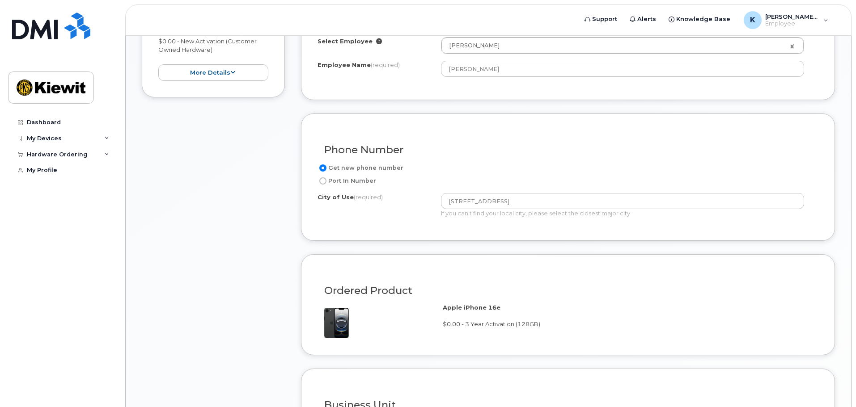
scroll to position [447, 0]
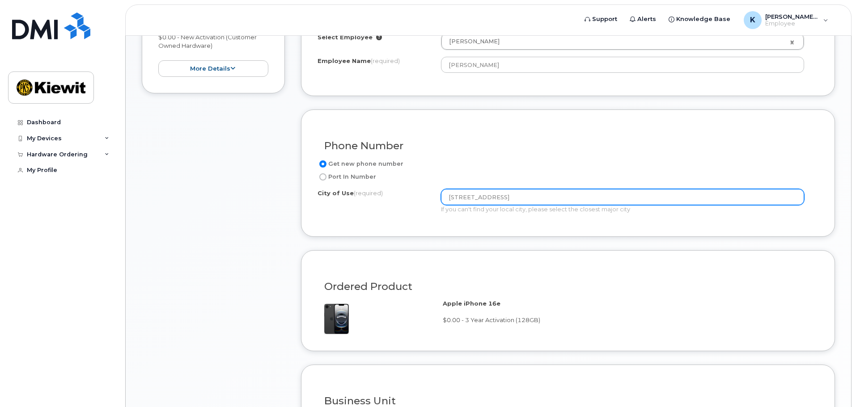
click at [466, 194] on input "[STREET_ADDRESS]" at bounding box center [622, 197] width 363 height 16
drag, startPoint x: 502, startPoint y: 193, endPoint x: 350, endPoint y: 203, distance: 152.8
click at [350, 203] on div "City of Use (required) 125 SFortreet If you can't find your local city, please …" at bounding box center [564, 201] width 494 height 25
type input "f"
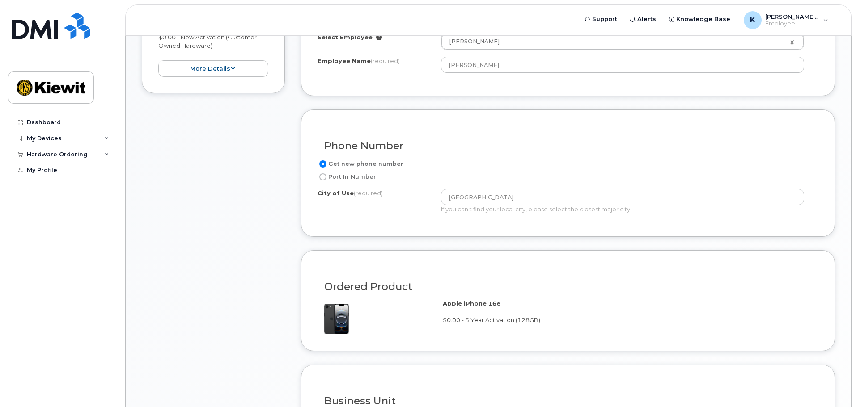
click at [350, 203] on div "City of Use (required) [GEOGRAPHIC_DATA] If you can't find your local city, ple…" at bounding box center [564, 201] width 494 height 25
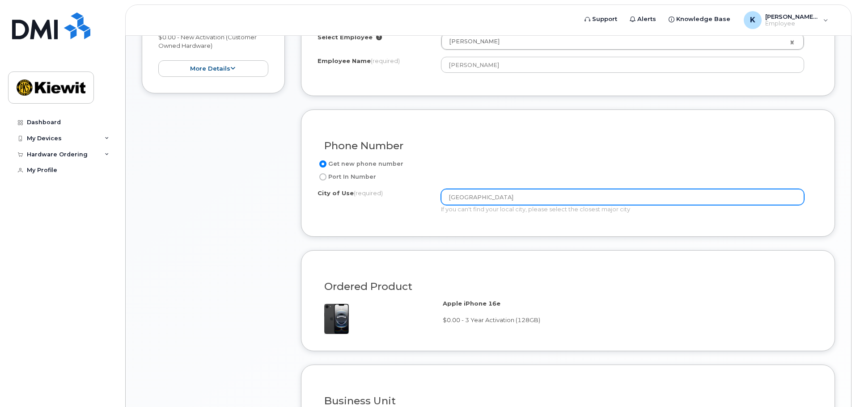
drag, startPoint x: 487, startPoint y: 200, endPoint x: 384, endPoint y: 193, distance: 103.1
click at [385, 193] on div "City of Use (required) [GEOGRAPHIC_DATA] If you can't find your local city, ple…" at bounding box center [564, 201] width 494 height 25
type input "[GEOGRAPHIC_DATA]"
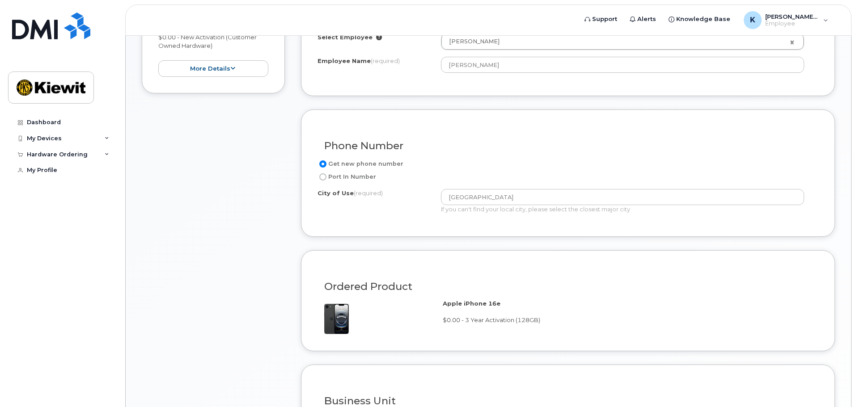
click at [384, 194] on div "City of Use (required)" at bounding box center [378, 195] width 123 height 12
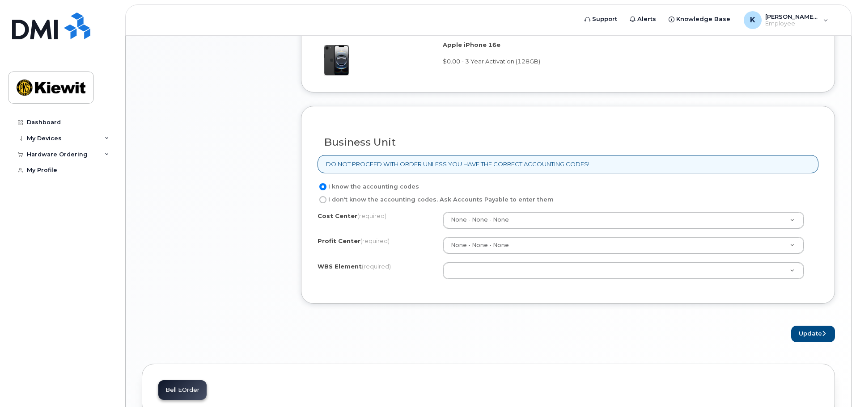
scroll to position [715, 0]
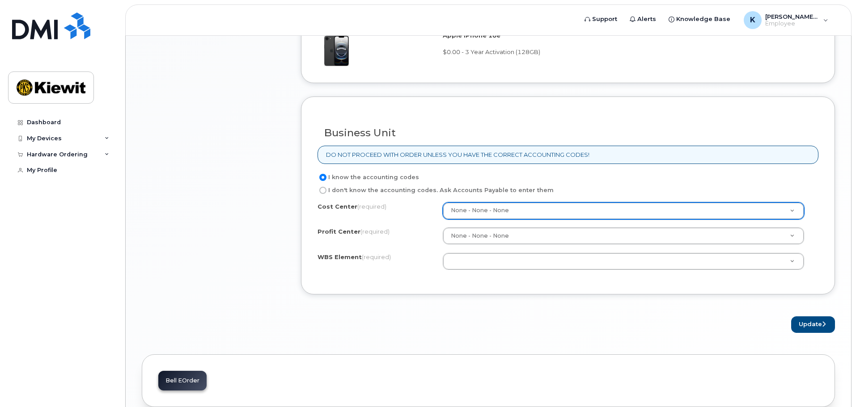
click at [347, 193] on label "I don't know the accounting codes. Ask Accounts Payable to enter them" at bounding box center [435, 190] width 236 height 11
click at [326, 193] on input "I don't know the accounting codes. Ask Accounts Payable to enter them" at bounding box center [322, 190] width 7 height 7
radio input "true"
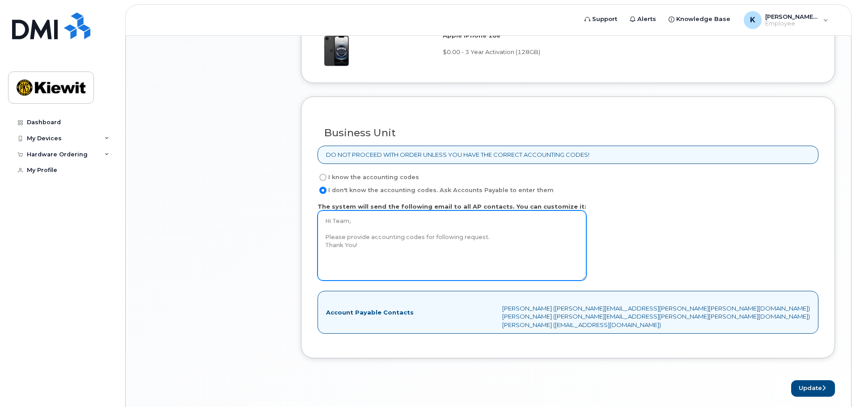
click at [385, 243] on textarea "Hi Team, Please provide accounting codes for following request. Thank You!" at bounding box center [451, 246] width 269 height 70
type textarea "Hi Team, Please provide accounting codes for following request. Thank You! This…"
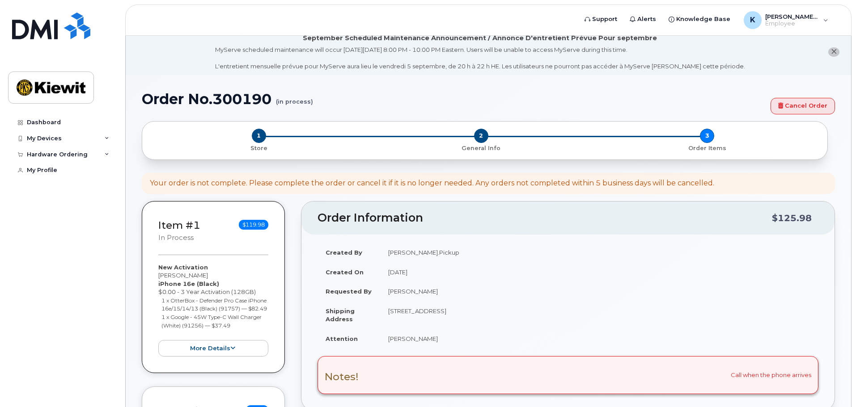
scroll to position [0, 0]
